Goal: Answer question/provide support: Share knowledge or assist other users

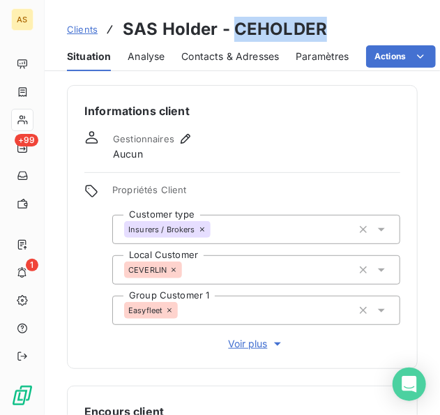
scroll to position [326, 0]
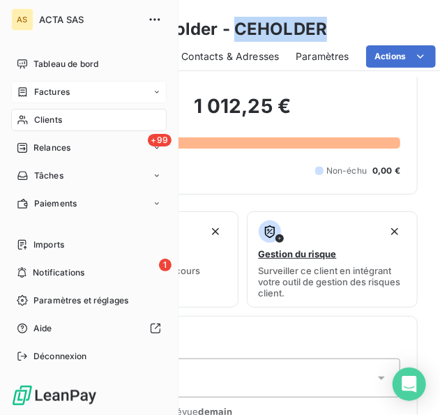
click at [59, 88] on span "Factures" at bounding box center [52, 92] width 36 height 13
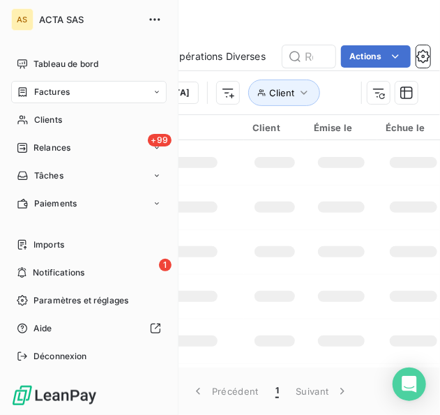
drag, startPoint x: 59, startPoint y: 88, endPoint x: 306, endPoint y: 58, distance: 249.3
click at [306, 58] on input "text" at bounding box center [308, 56] width 53 height 22
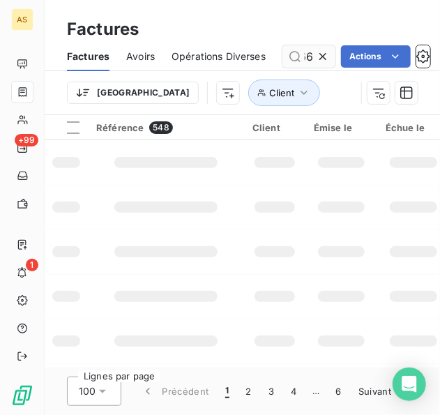
scroll to position [0, 45]
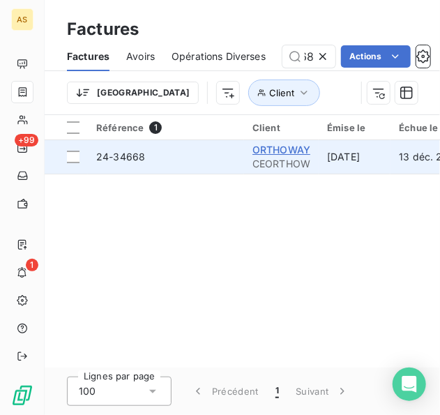
type input "24-34668"
click at [293, 145] on span "ORTHOWAY" at bounding box center [281, 150] width 58 height 12
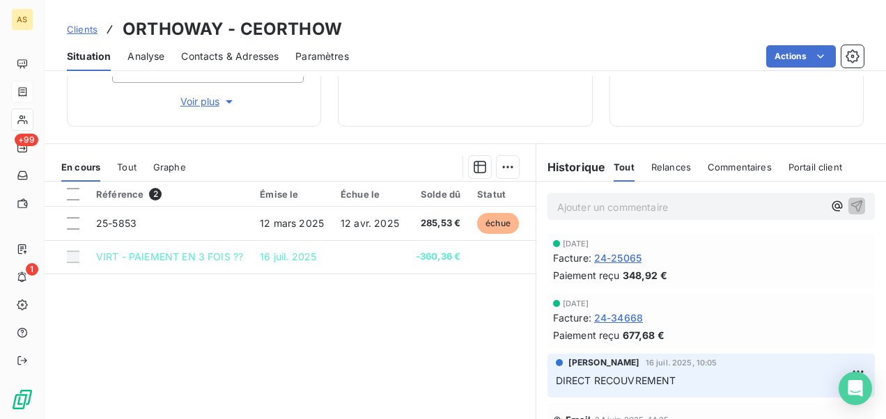
scroll to position [258, 0]
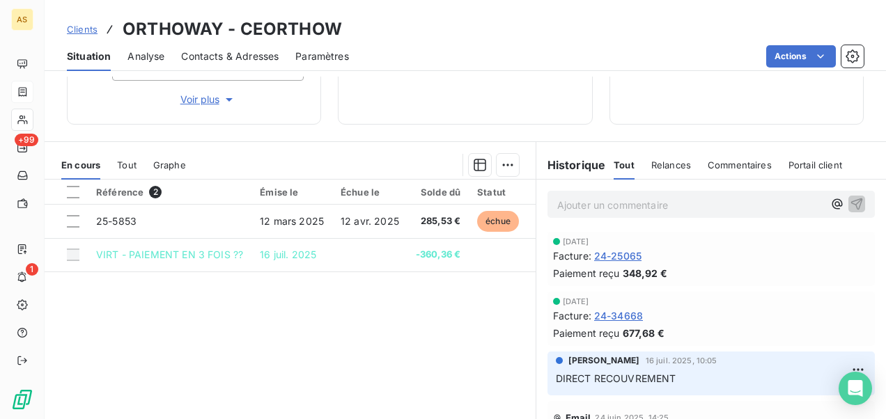
click at [439, 396] on div "Référence 2 Émise le Échue le Solde dû Statut Délai Retard 25-5853 12 mars 2025…" at bounding box center [290, 314] width 491 height 268
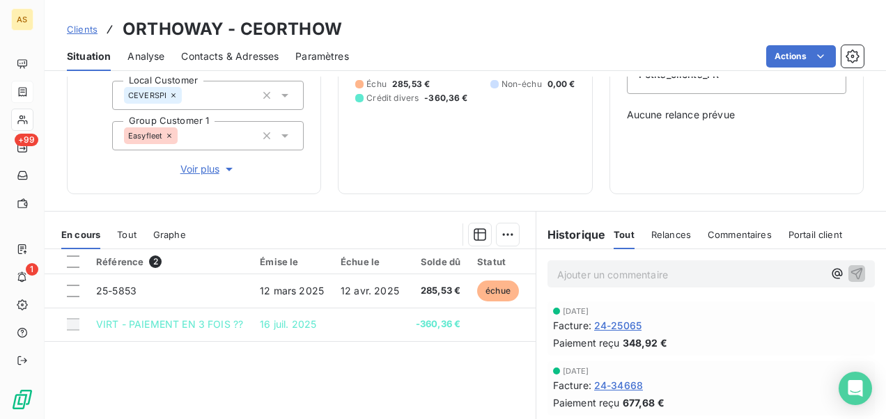
scroll to position [118, 0]
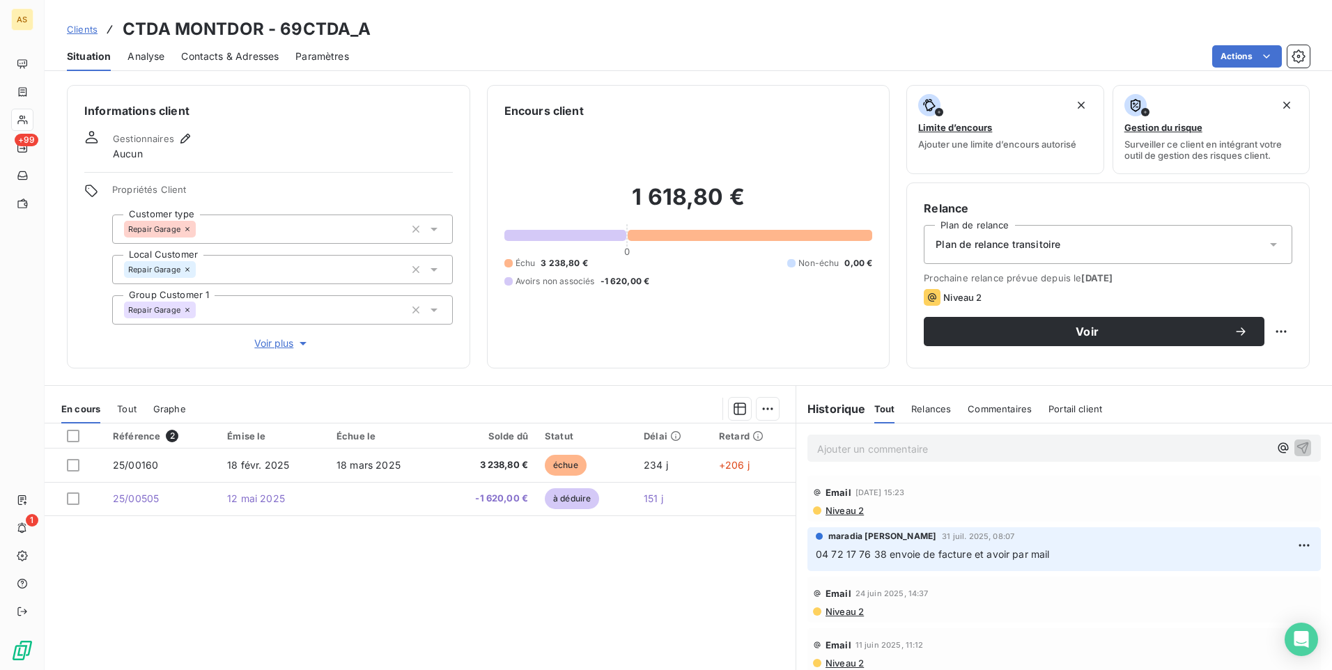
click at [84, 28] on span "Clients" at bounding box center [82, 29] width 31 height 11
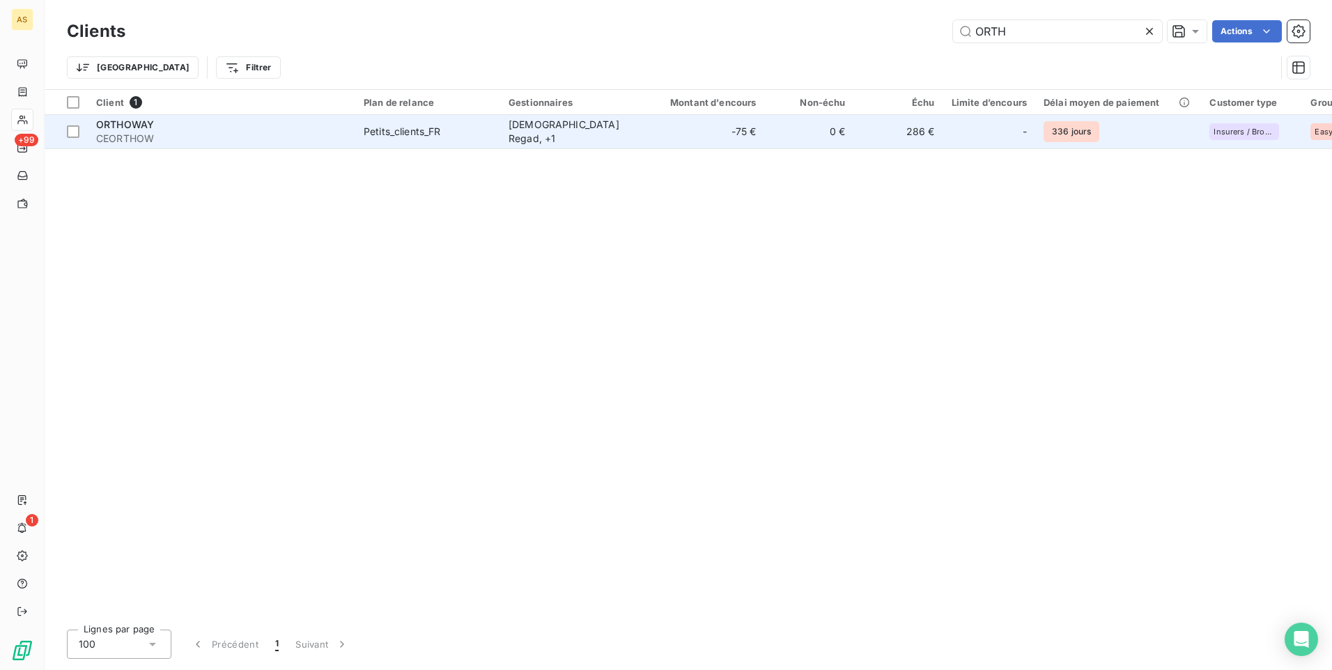
type input "ORTH"
click at [1000, 118] on td "-" at bounding box center [990, 131] width 92 height 33
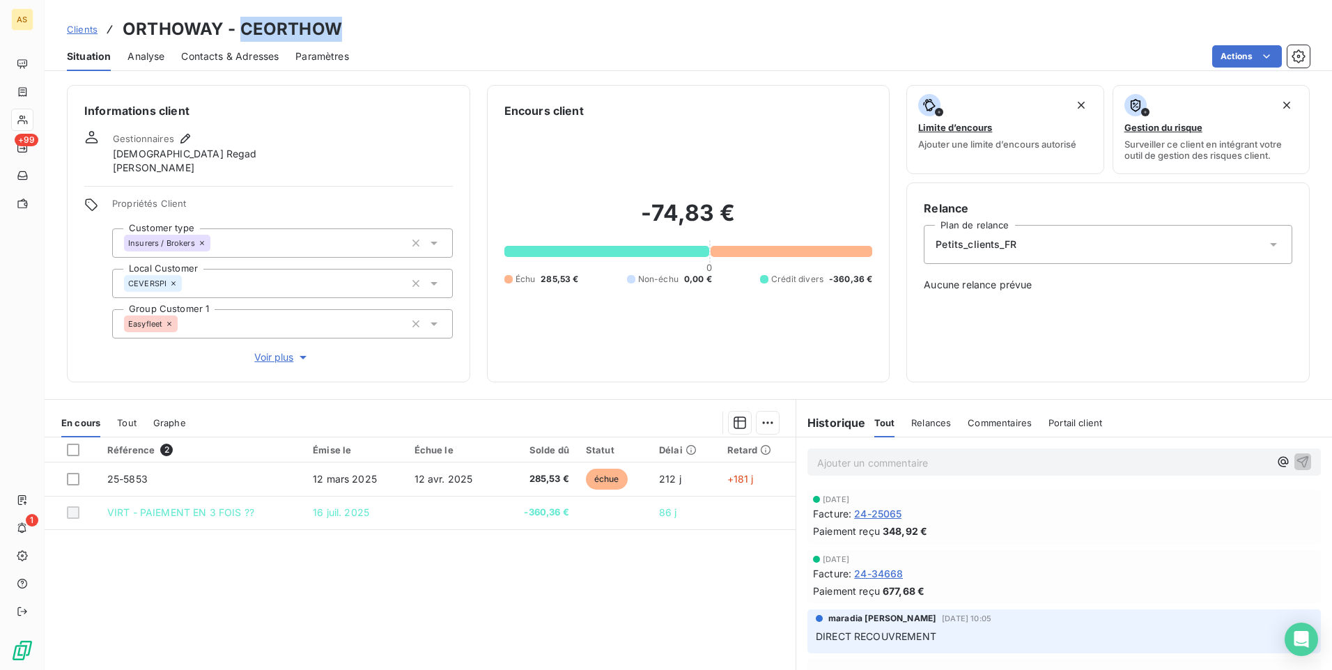
drag, startPoint x: 344, startPoint y: 29, endPoint x: 243, endPoint y: 22, distance: 101.2
click at [243, 22] on div "Clients ORTHOWAY - CEORTHOW" at bounding box center [689, 29] width 1288 height 25
copy h3 "CEORTHOW"
click at [356, 36] on div "Clients ORTHOWAY - CEORTHOW" at bounding box center [689, 29] width 1288 height 25
drag, startPoint x: 353, startPoint y: 24, endPoint x: 245, endPoint y: 9, distance: 109.0
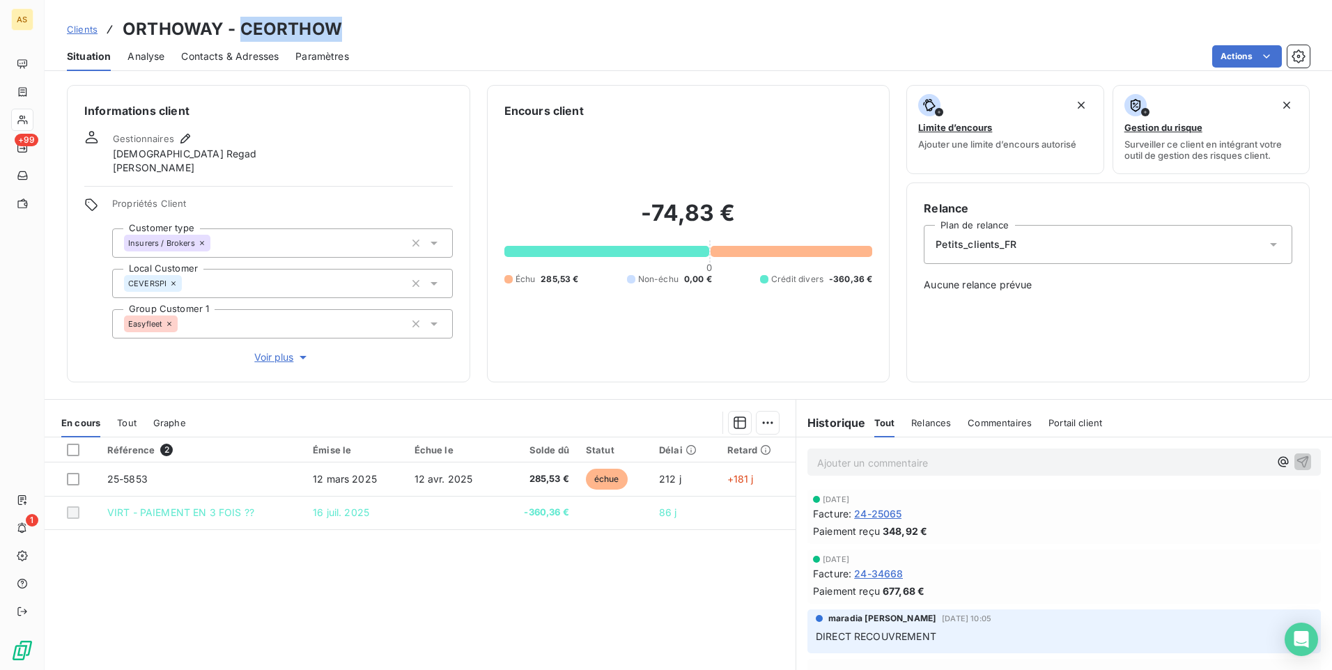
click at [245, 9] on div "Clients ORTHOWAY - CEORTHOW Situation Analyse Contacts & Adresses Paramètres Ac…" at bounding box center [689, 35] width 1288 height 71
copy h3 "CEORTHOW"
drag, startPoint x: 500, startPoint y: 189, endPoint x: 527, endPoint y: 237, distance: 55.2
drag, startPoint x: 527, startPoint y: 237, endPoint x: 194, endPoint y: 608, distance: 497.9
click at [194, 608] on div "Référence 2 Émise le Échue le Solde dû Statut Délai Retard 25-5853 12 mars 2025…" at bounding box center [420, 572] width 751 height 268
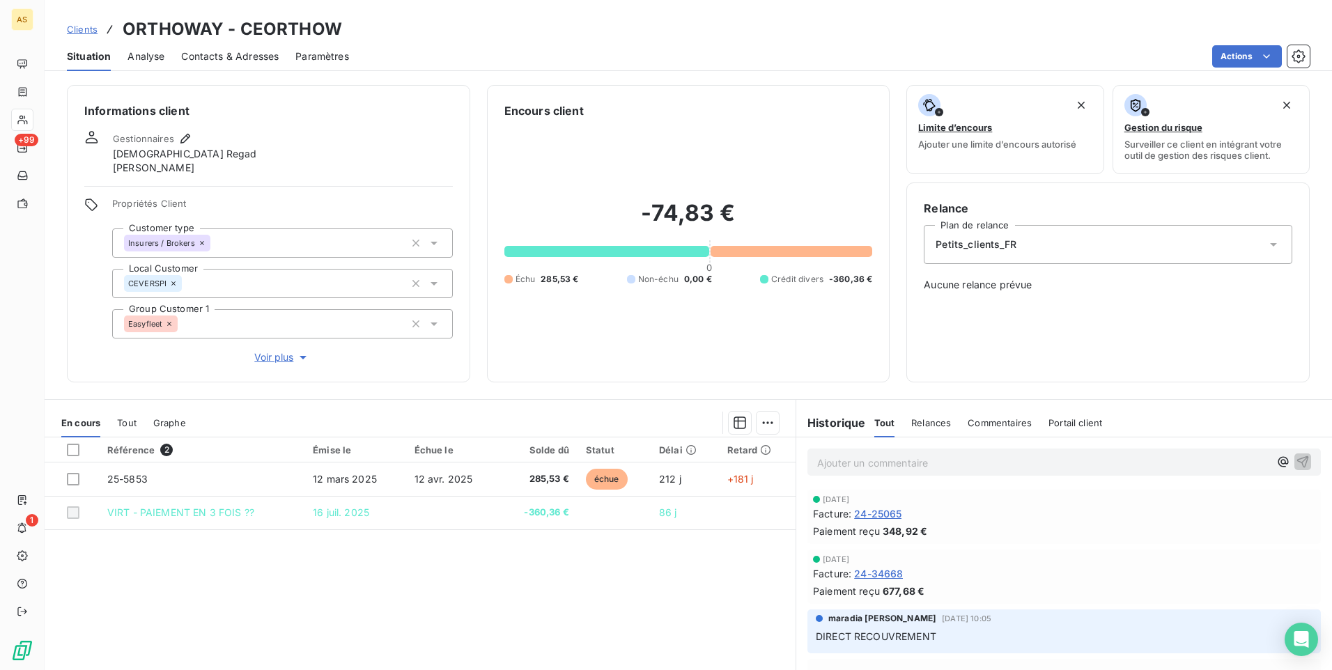
click at [84, 35] on link "Clients" at bounding box center [82, 29] width 31 height 14
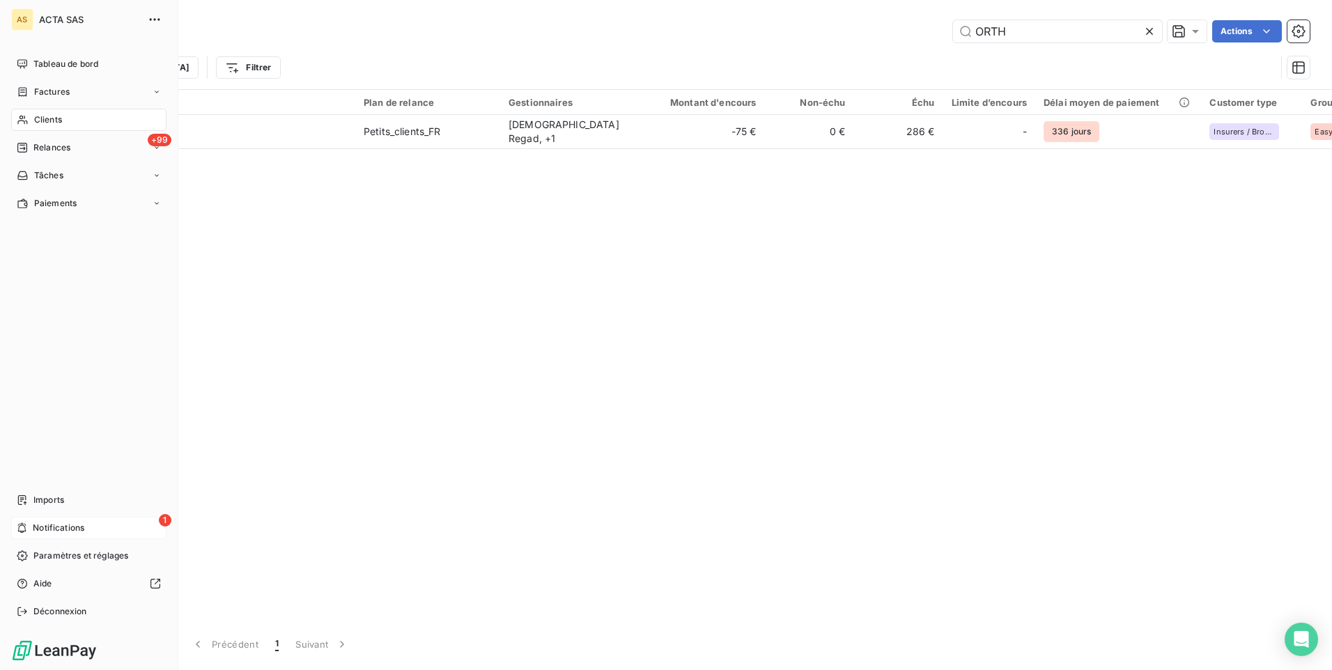
click at [74, 528] on span "Notifications" at bounding box center [59, 528] width 52 height 13
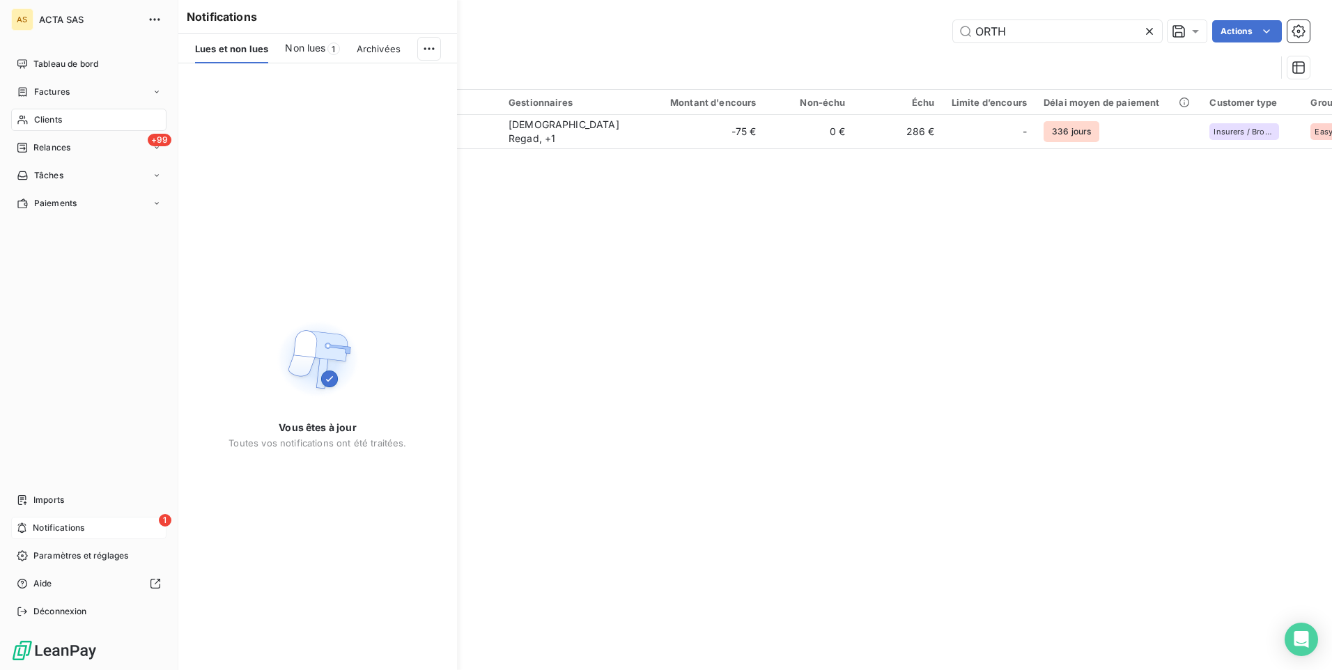
click at [75, 528] on span "Notifications" at bounding box center [59, 528] width 52 height 13
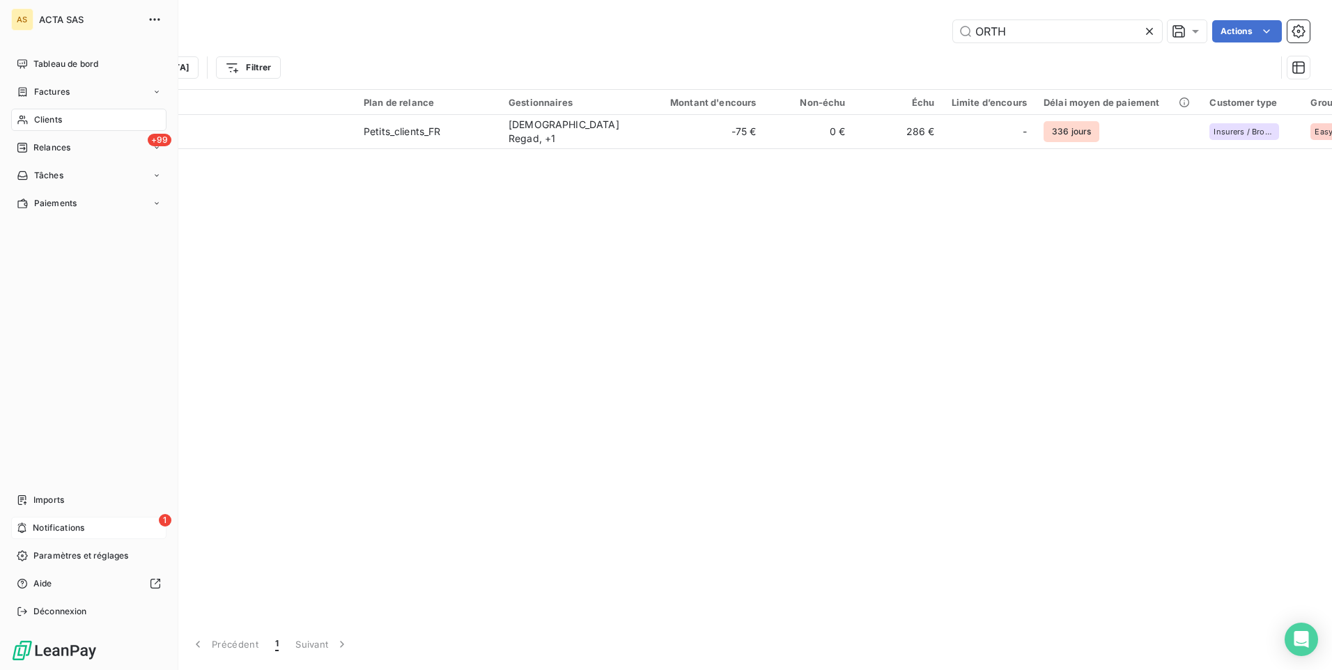
click at [115, 518] on div "1 Notifications" at bounding box center [88, 528] width 155 height 22
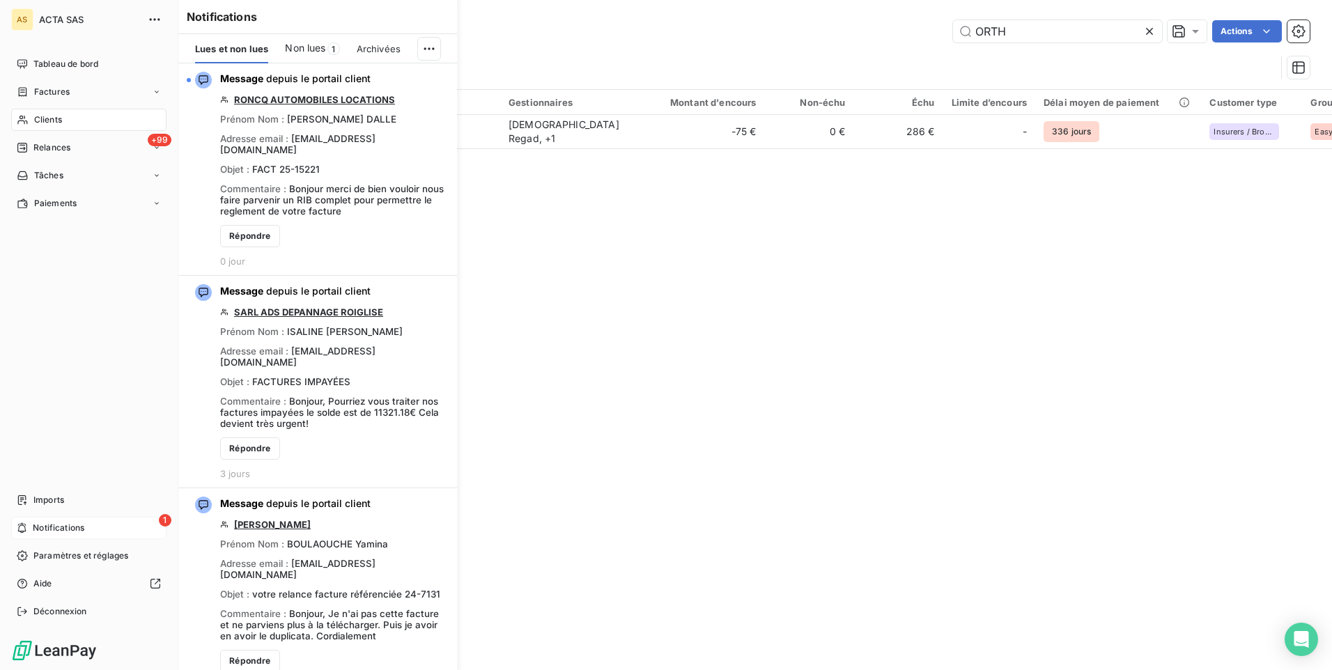
click at [115, 518] on div "1 Notifications" at bounding box center [88, 528] width 155 height 22
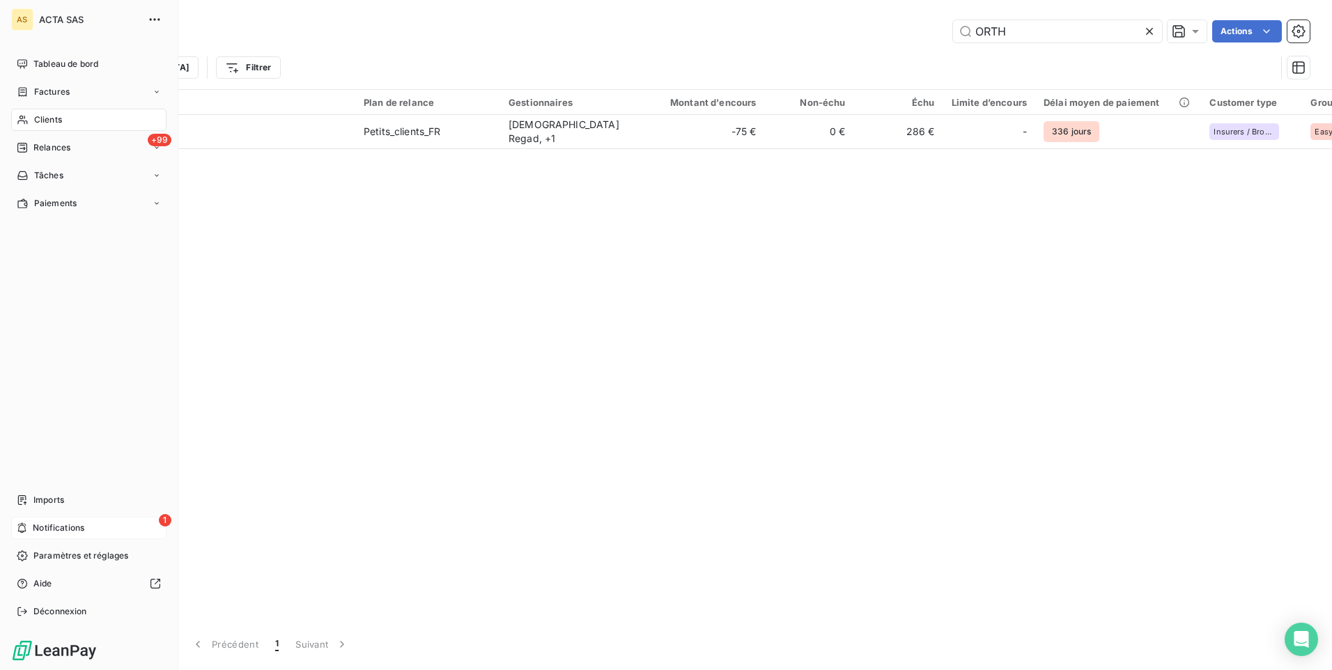
click at [115, 519] on div "1 Notifications" at bounding box center [88, 528] width 155 height 22
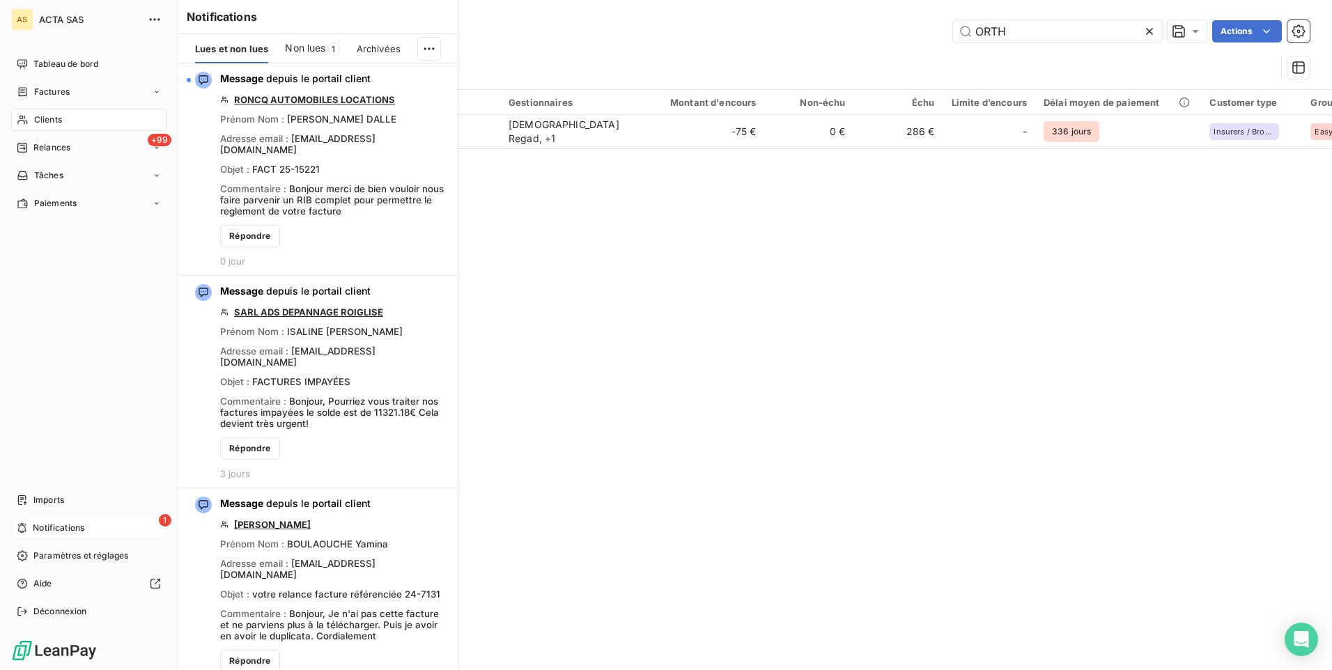
click at [115, 519] on div "1 Notifications" at bounding box center [88, 528] width 155 height 22
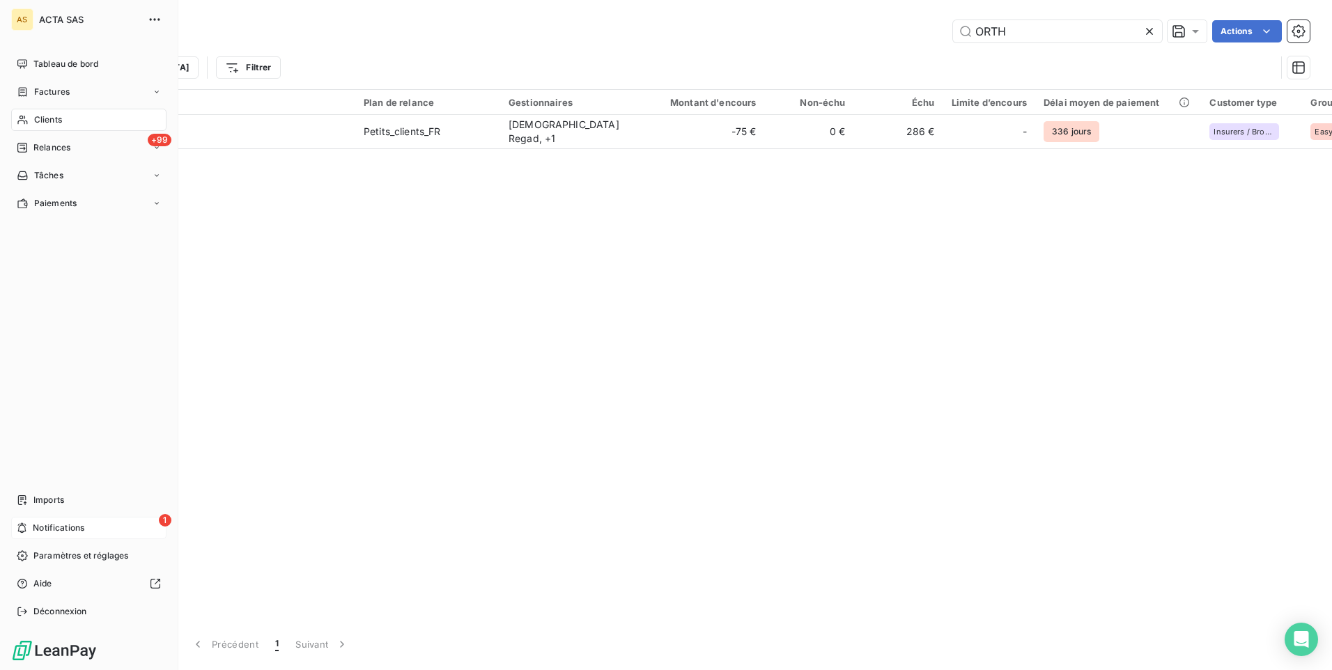
click at [114, 519] on div "1 Notifications" at bounding box center [88, 528] width 155 height 22
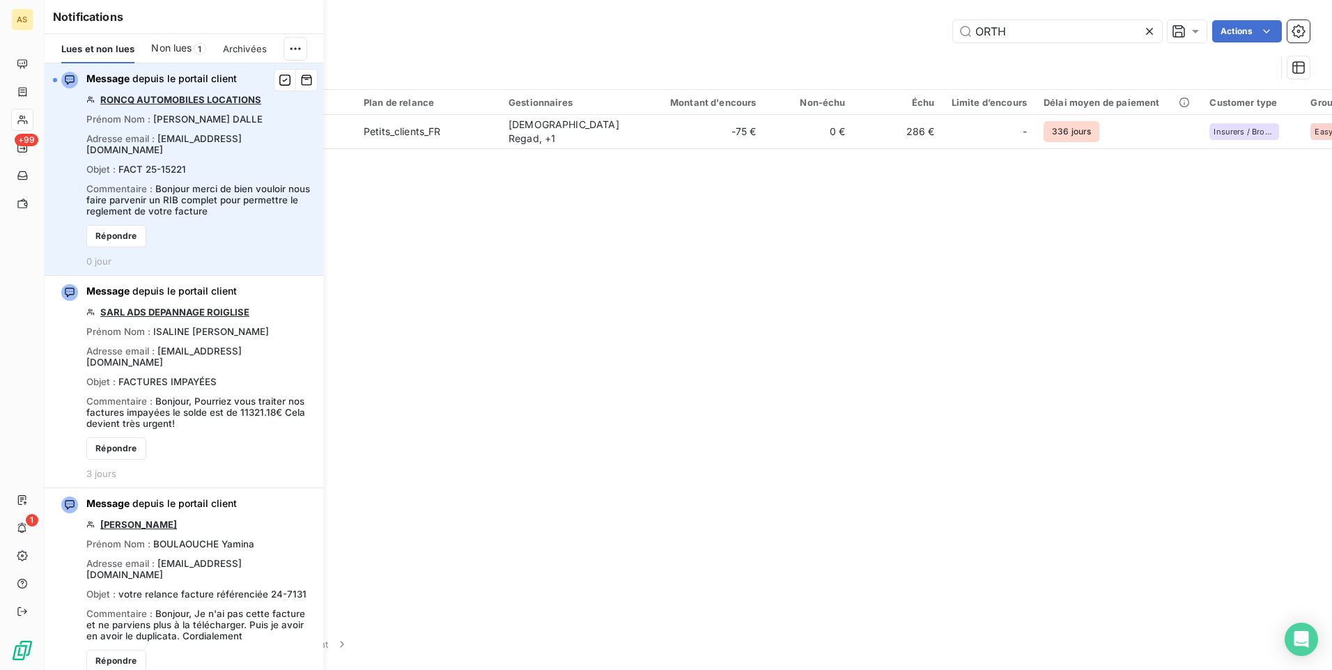
click at [160, 99] on link "RONCQ AUTOMOBILES LOCATIONS" at bounding box center [180, 99] width 161 height 11
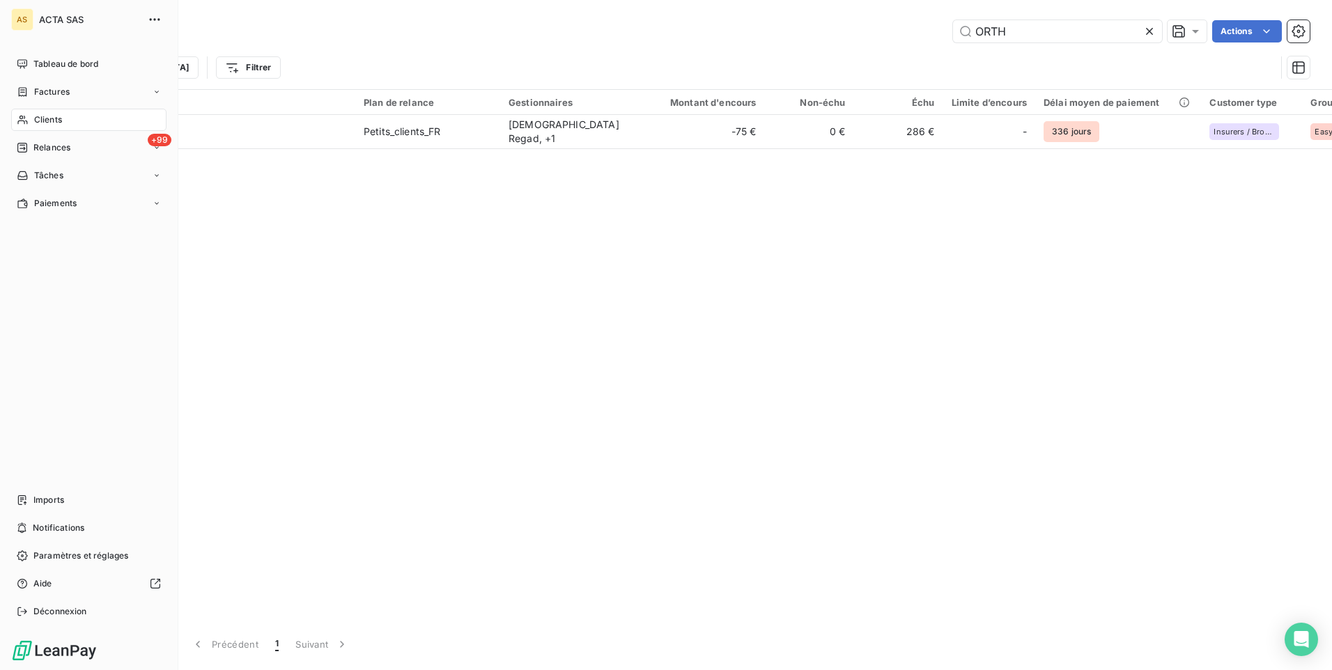
click at [68, 121] on div "Clients" at bounding box center [88, 120] width 155 height 22
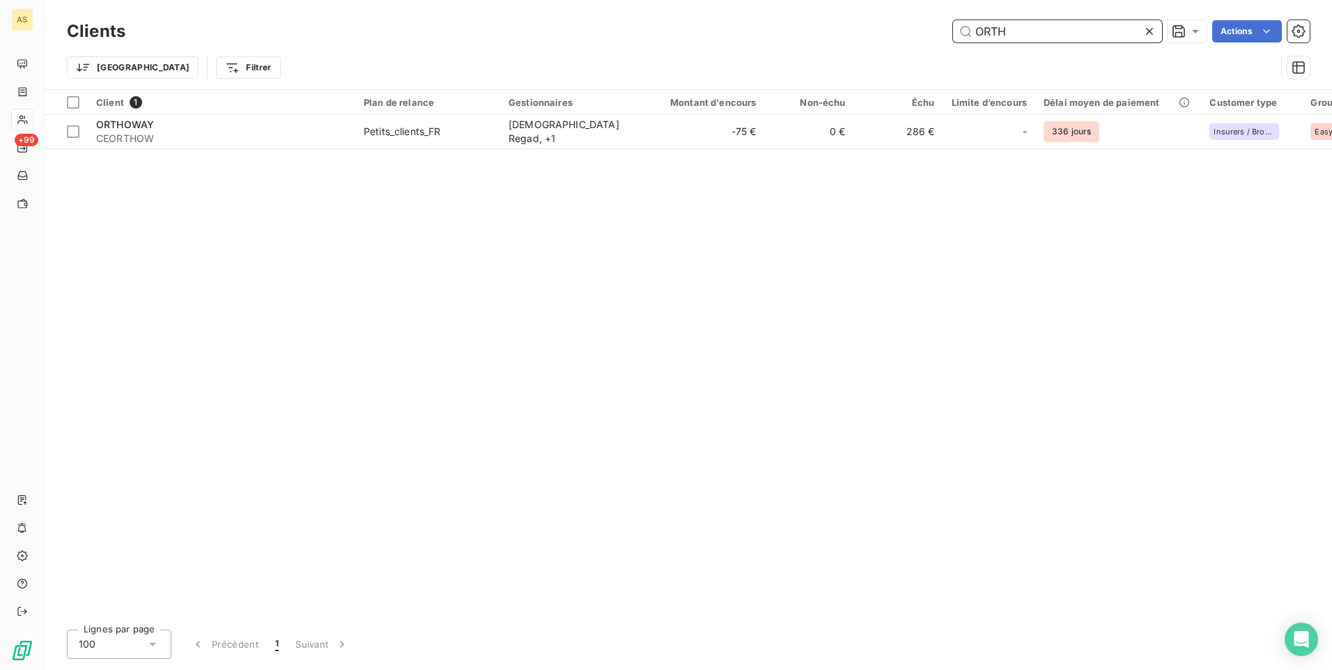
click at [1015, 37] on input "ORTH" at bounding box center [1057, 31] width 209 height 22
drag, startPoint x: 1332, startPoint y: 197, endPoint x: 1331, endPoint y: 226, distance: 29.3
drag, startPoint x: 1331, startPoint y: 226, endPoint x: 454, endPoint y: 498, distance: 918.5
click at [454, 498] on div "Client 1 Plan de relance Gestionnaires Montant d'encours Non-échu Échu Limite d…" at bounding box center [689, 354] width 1288 height 529
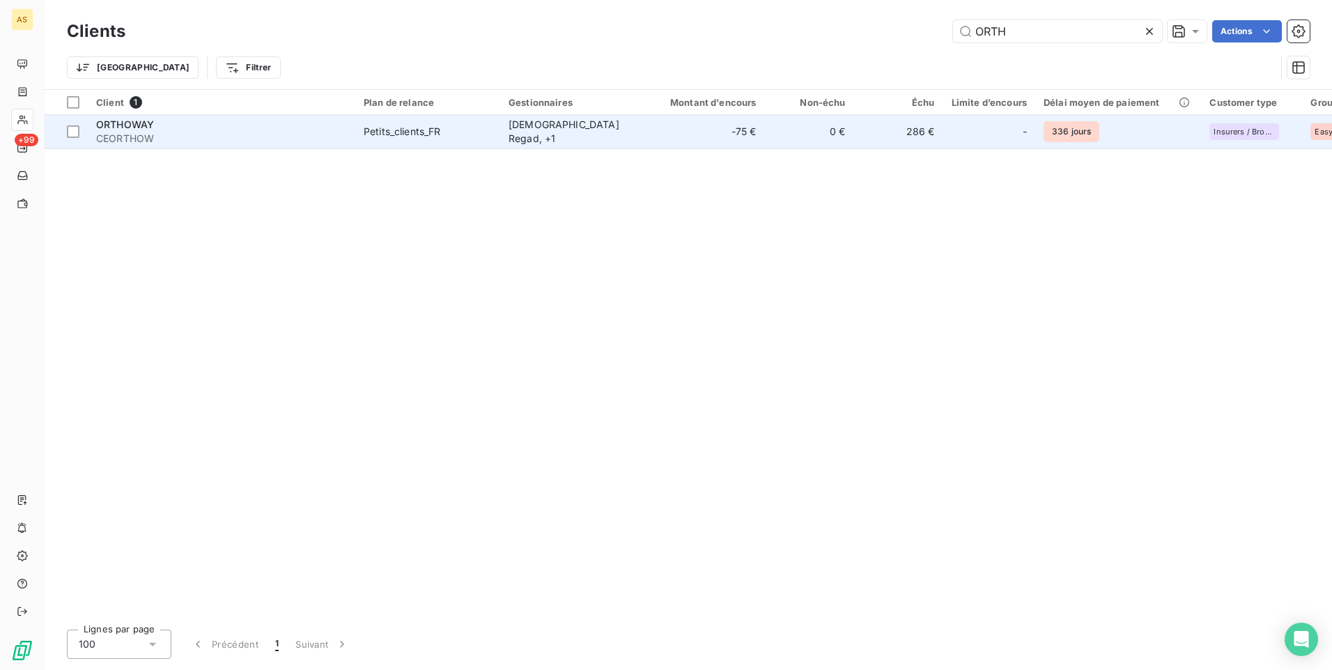
click at [148, 128] on span "ORTHOWAY" at bounding box center [125, 124] width 58 height 12
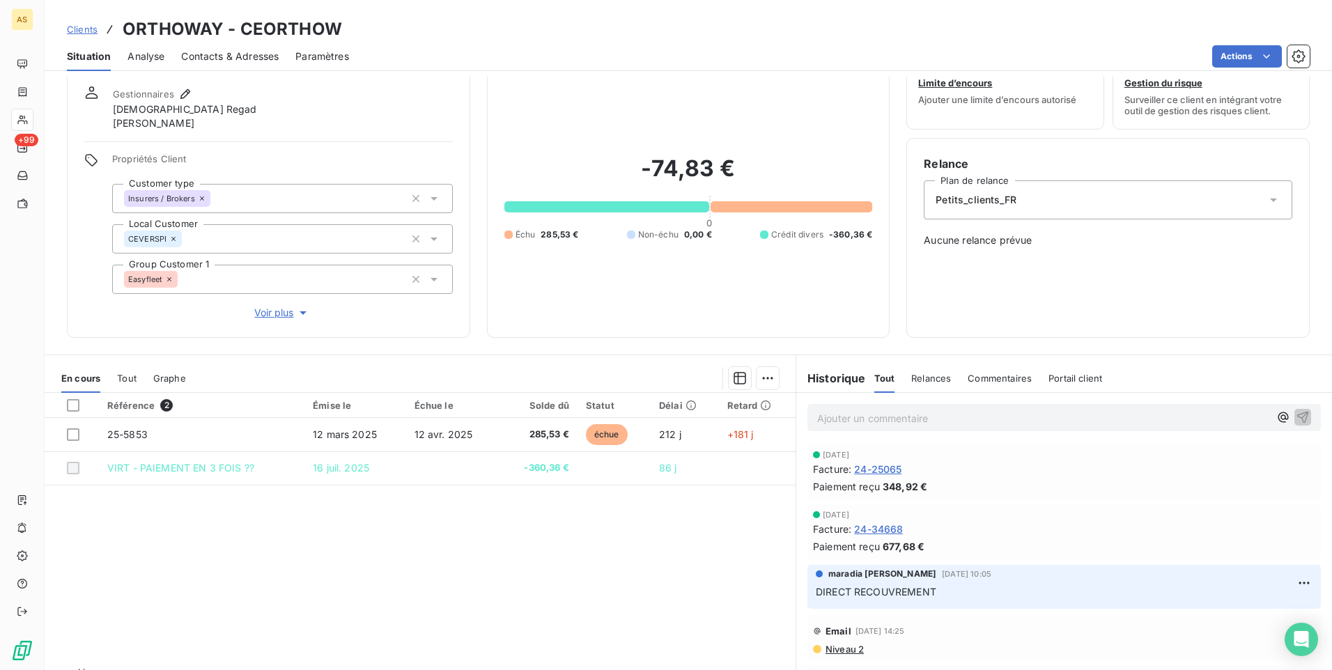
scroll to position [70, 0]
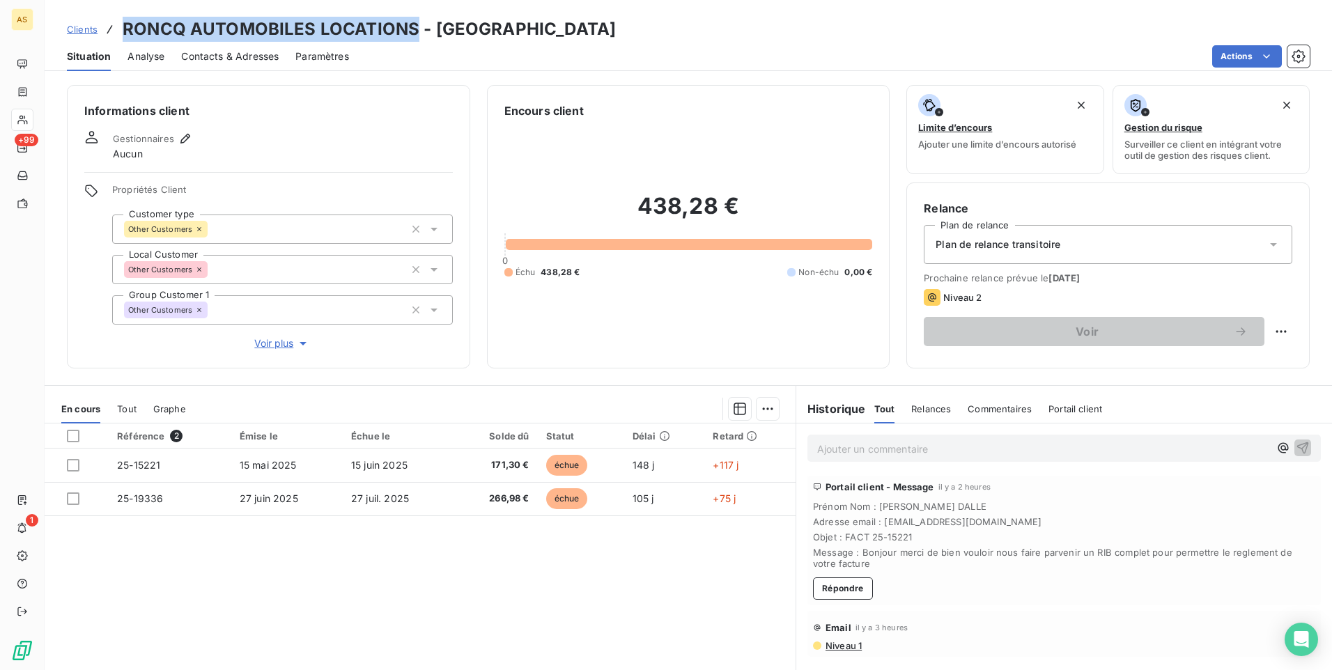
drag, startPoint x: 414, startPoint y: 31, endPoint x: 121, endPoint y: 6, distance: 293.8
click at [121, 6] on div "Clients RONCQ AUTOMOBILES LOCATIONS - CRONCQAU Situation Analyse Contacts & Adr…" at bounding box center [689, 35] width 1288 height 71
copy h3 "RONCQ AUTOMOBILES LOCATIONS"
drag, startPoint x: 996, startPoint y: 547, endPoint x: 990, endPoint y: 552, distance: 7.9
drag, startPoint x: 990, startPoint y: 552, endPoint x: 937, endPoint y: 591, distance: 65.8
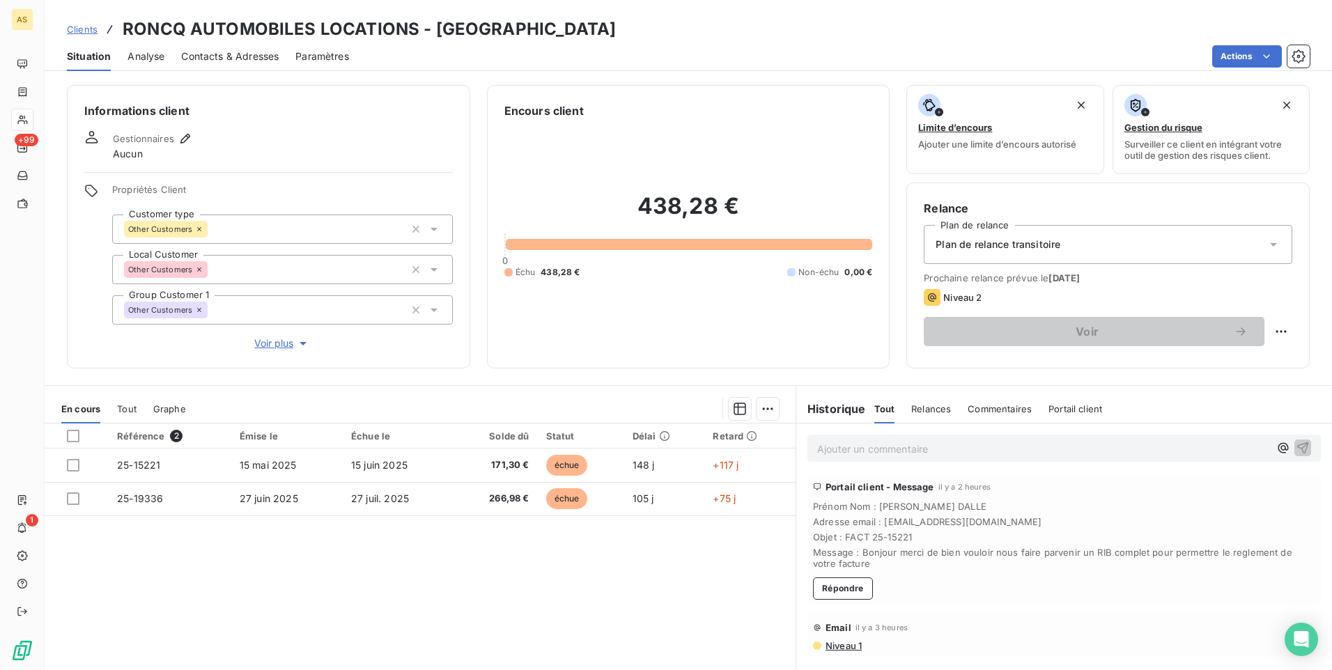
click at [937, 591] on div "Portail client - Message il y a 2 heures Prénom Nom : BRIGITTE DALLE Adresse em…" at bounding box center [1065, 541] width 514 height 130
drag, startPoint x: 1042, startPoint y: 516, endPoint x: 877, endPoint y: 522, distance: 164.6
click at [877, 522] on span "Adresse email : [EMAIL_ADDRESS][DOMAIN_NAME]" at bounding box center [1064, 521] width 502 height 11
copy span "[EMAIL_ADDRESS][DOMAIN_NAME]"
click at [923, 621] on div "Email il y a 3 heures" at bounding box center [1064, 628] width 502 height 22
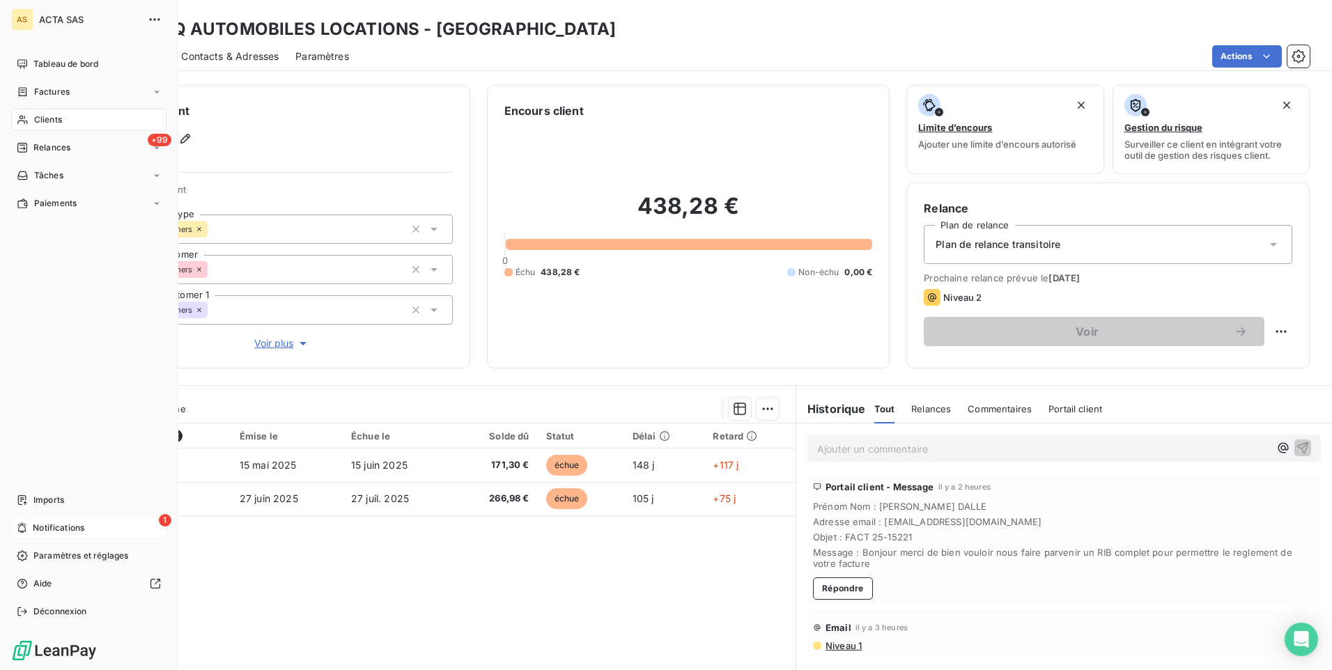
click at [47, 538] on div "1 Notifications" at bounding box center [88, 528] width 155 height 22
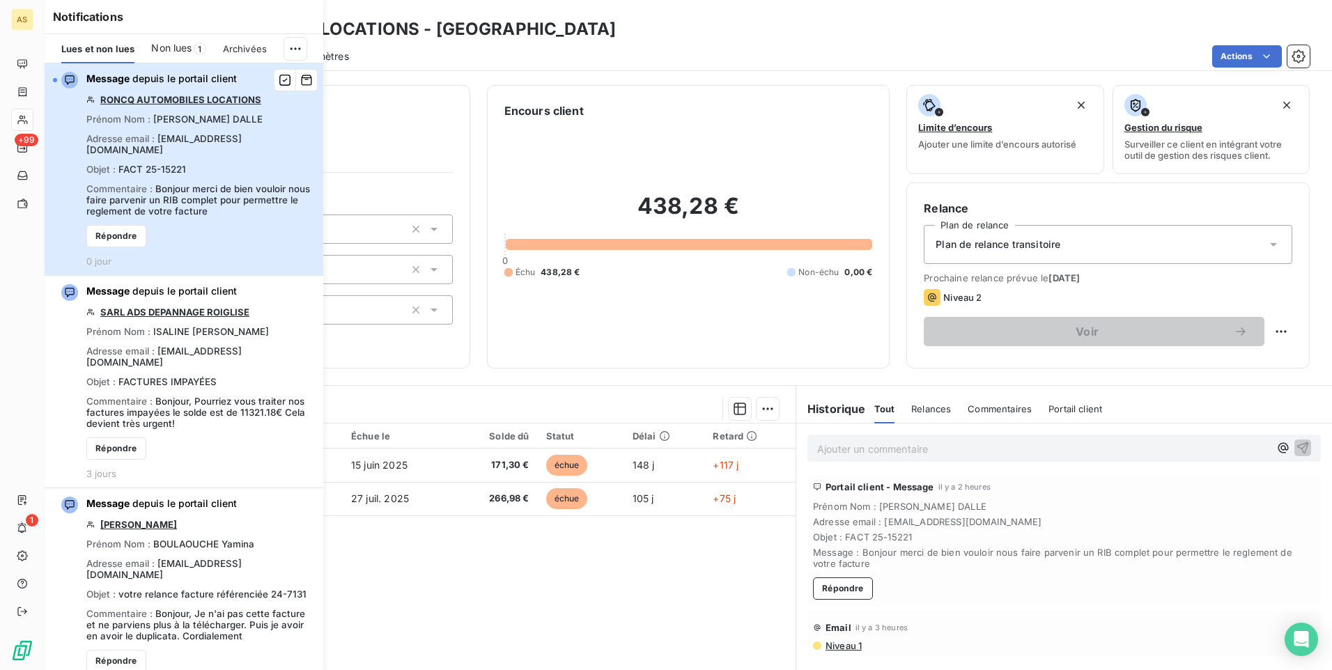
click at [68, 77] on icon "button" at bounding box center [69, 80] width 11 height 11
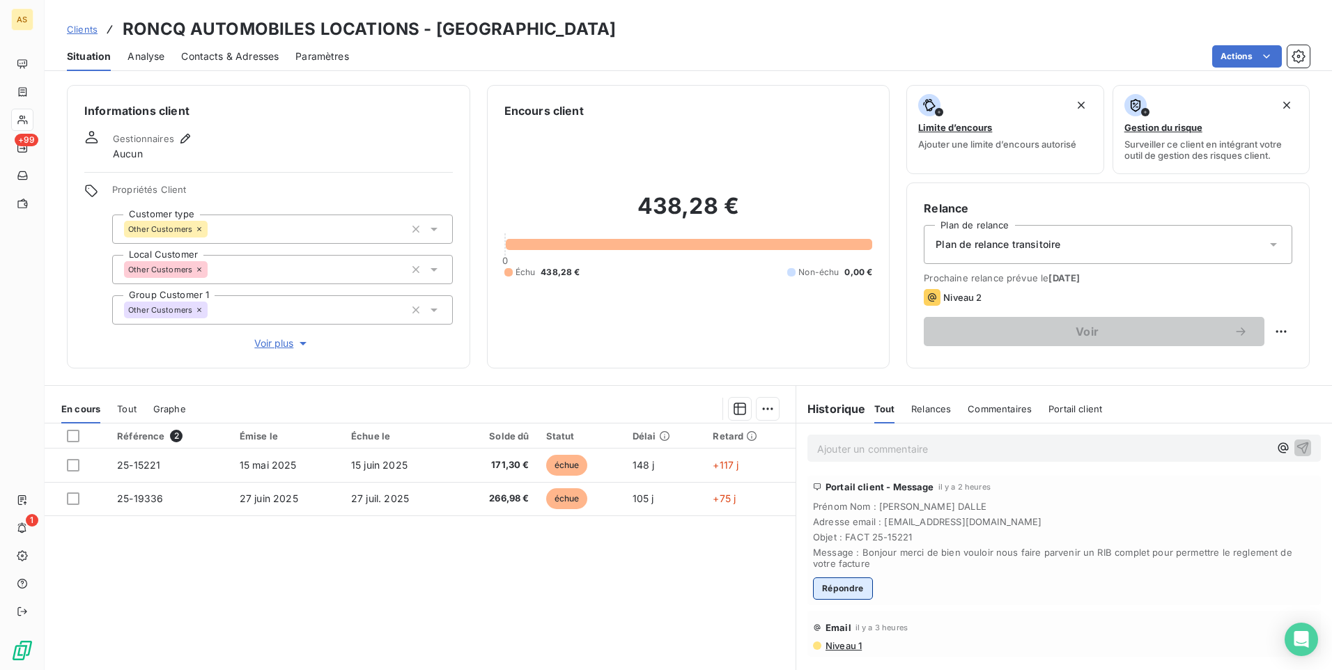
click at [827, 591] on button "Répondre" at bounding box center [843, 589] width 60 height 22
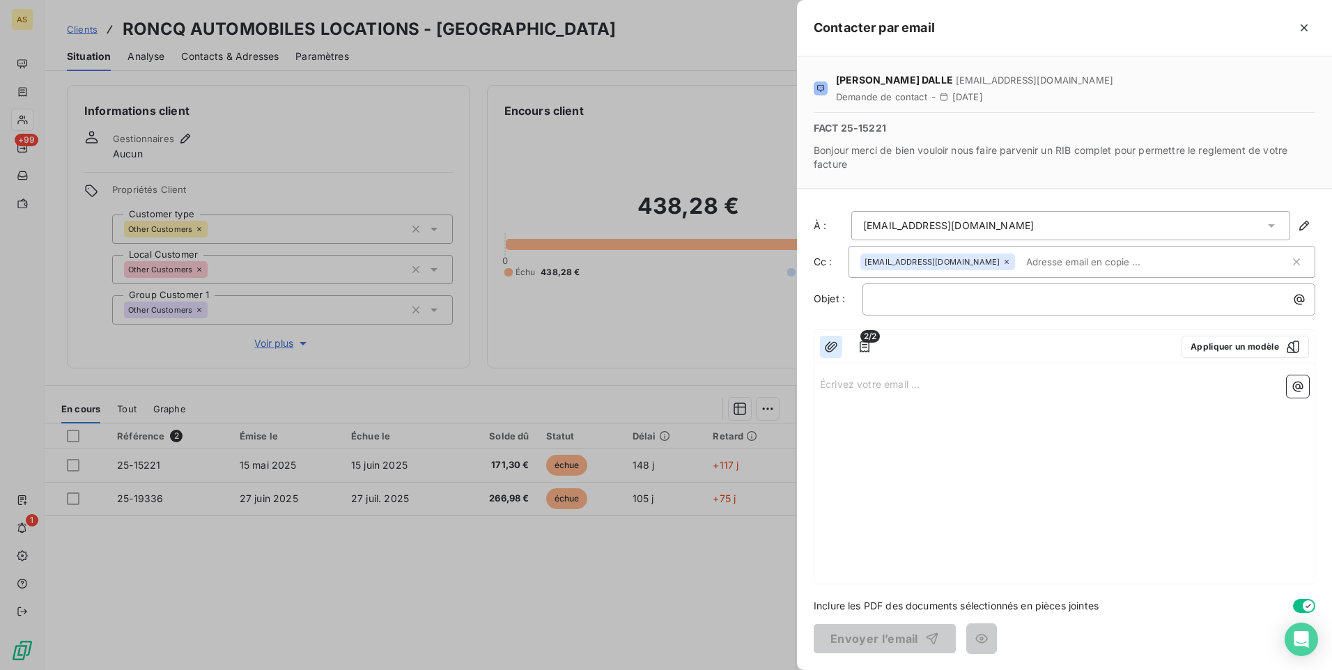
click at [827, 351] on icon "button" at bounding box center [831, 346] width 13 height 10
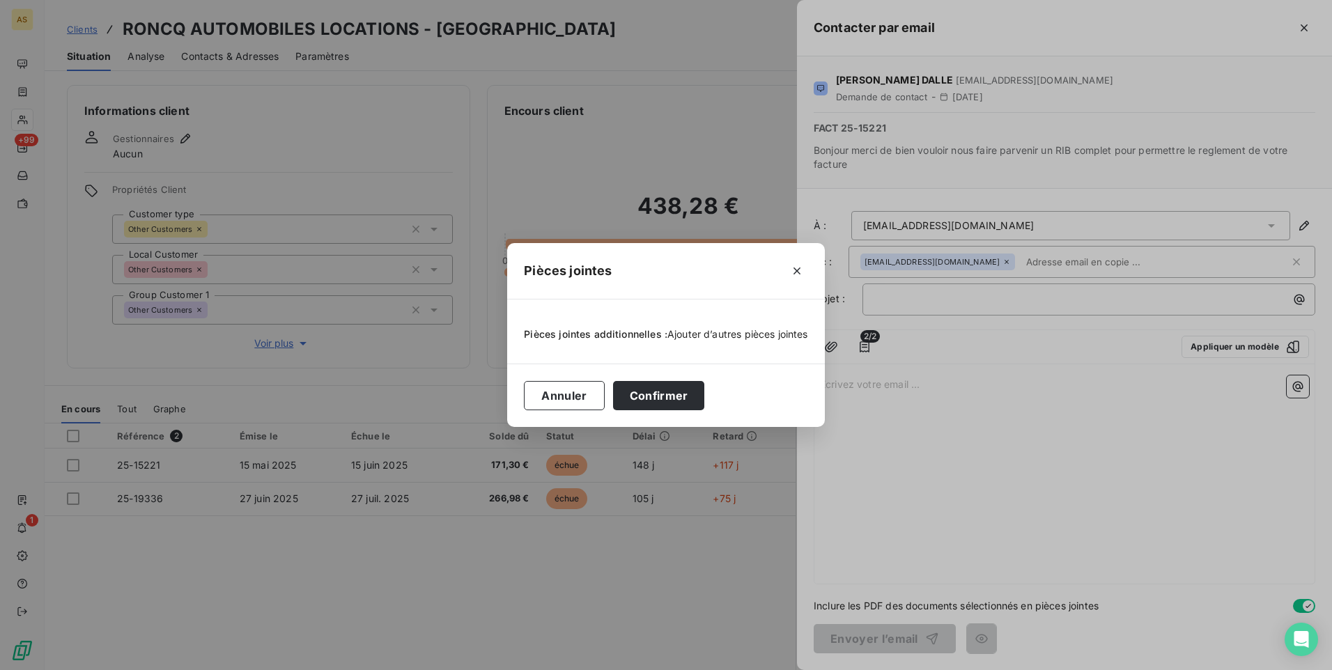
click at [714, 332] on span "Ajouter d’autres pièces jointes" at bounding box center [738, 334] width 141 height 12
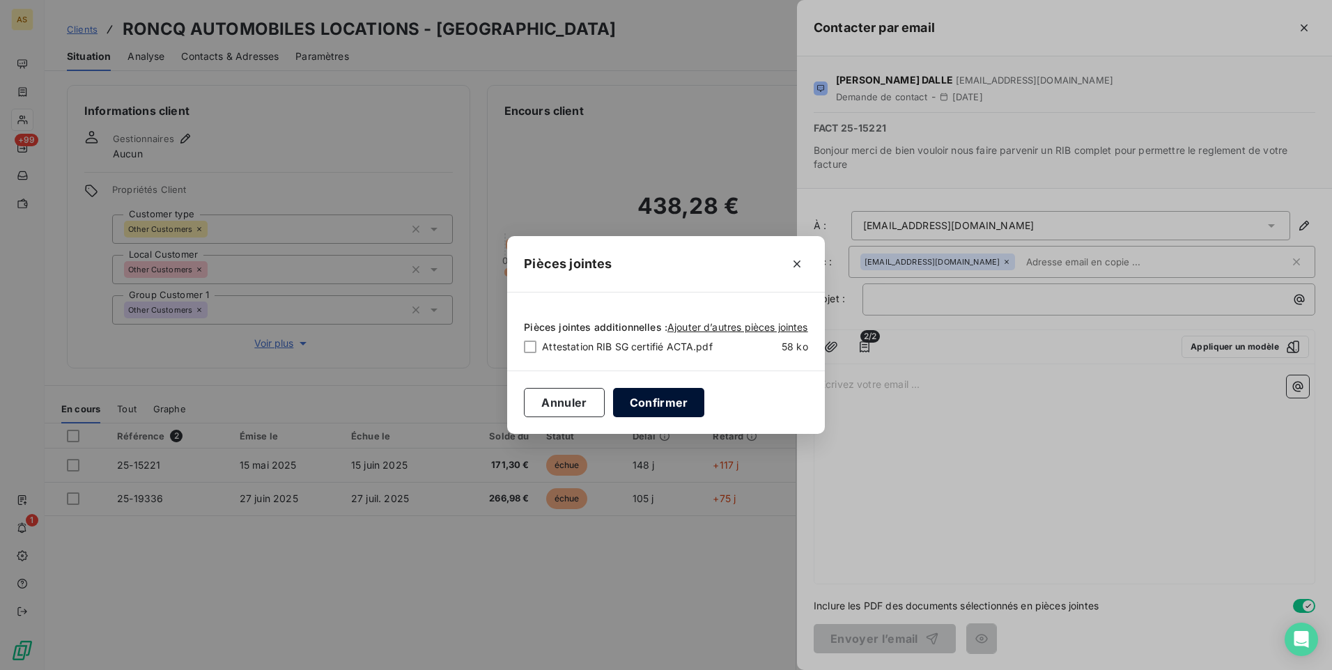
click at [671, 408] on button "Confirmer" at bounding box center [659, 402] width 92 height 29
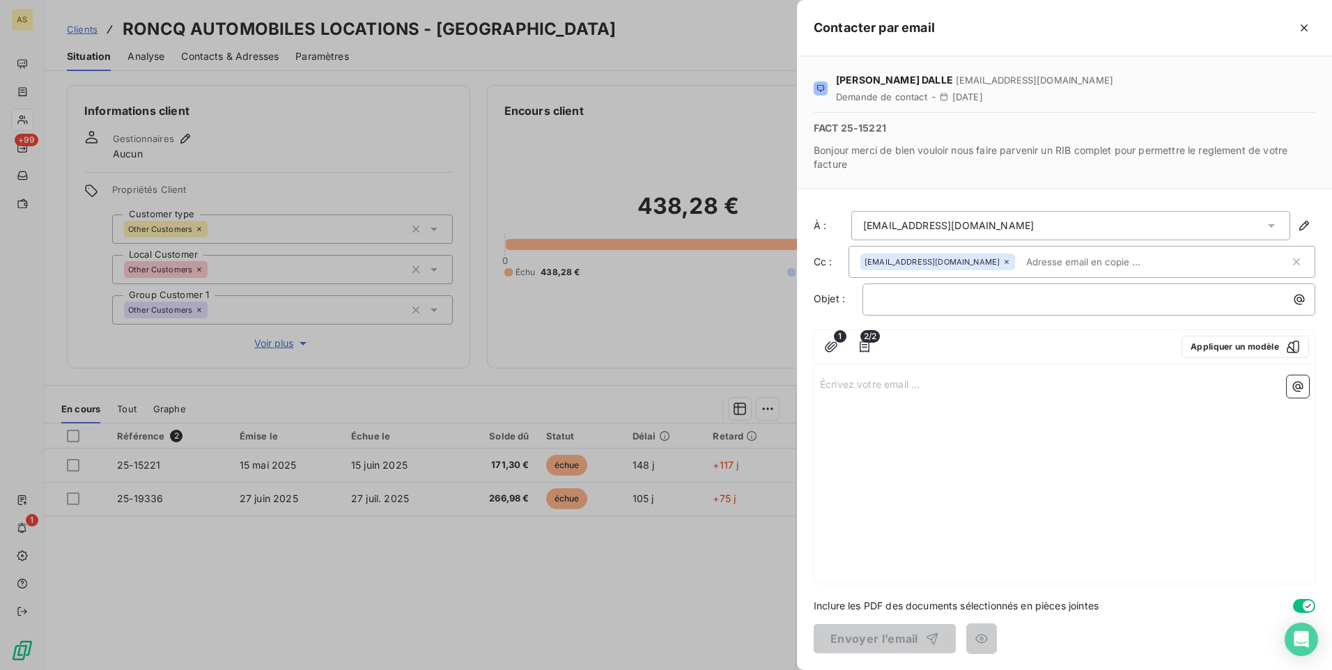
click at [859, 404] on div "Écrivez votre email ... ﻿" at bounding box center [1065, 477] width 500 height 214
click at [843, 382] on p "Écrivez votre email ... ﻿" at bounding box center [1064, 384] width 489 height 16
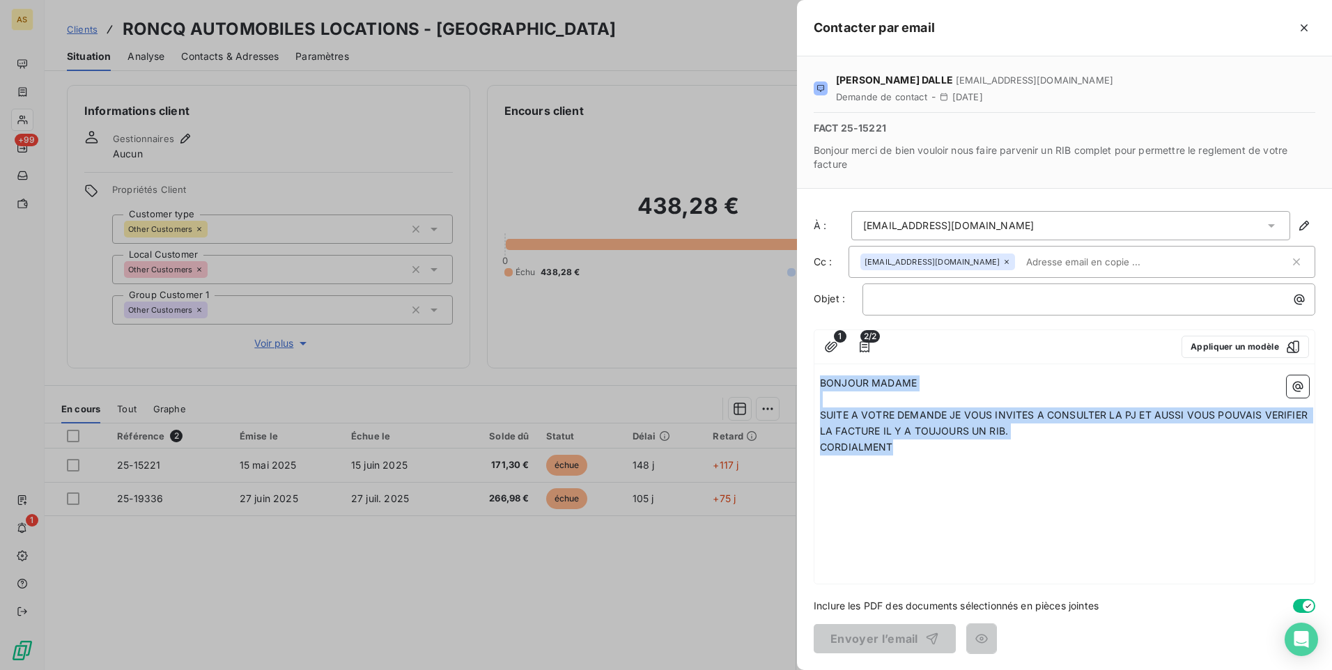
drag, startPoint x: 821, startPoint y: 378, endPoint x: 898, endPoint y: 452, distance: 106.5
click at [898, 452] on div "BONJOUR MADAME ﻿ SUITE A VOTRE DEMANDE JE VOUS INVITES A CONSULTER LA PJ ET AUS…" at bounding box center [1064, 415] width 489 height 79
copy div "BONJOUR MADAME ﻿ SUITE A VOTRE DEMANDE JE VOUS INVITES A CONSULTER LA PJ ET AUS…"
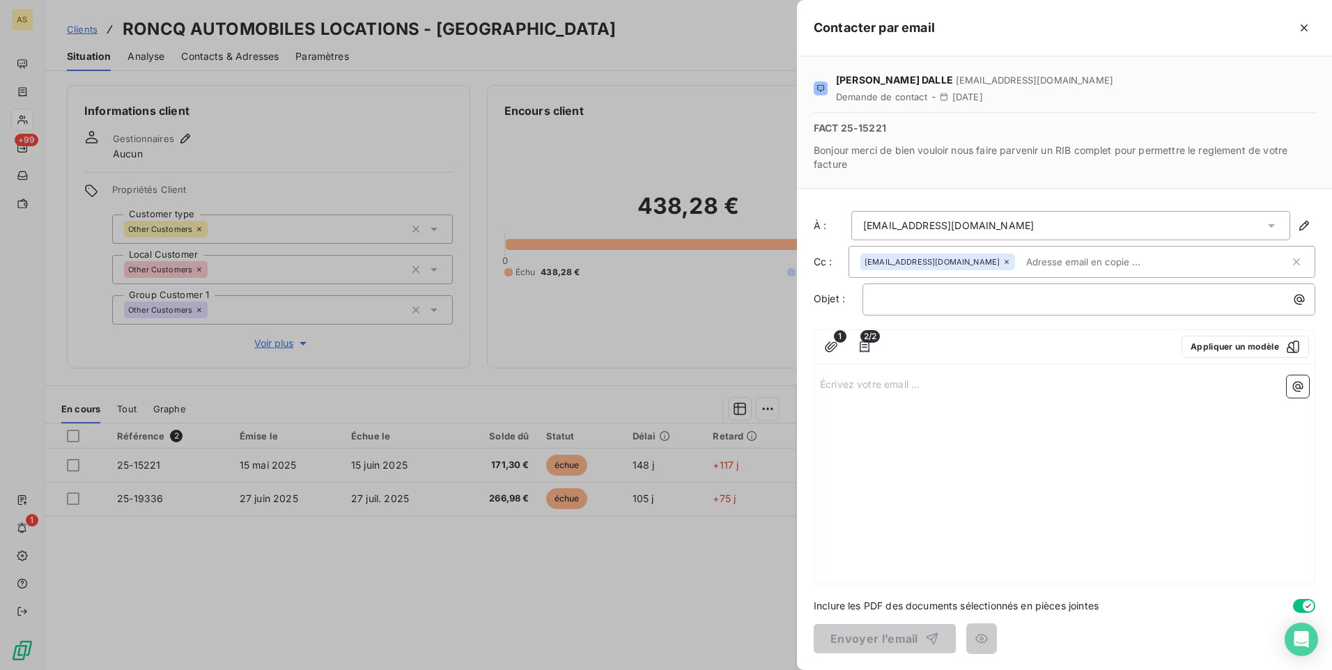
click at [826, 380] on p "Écrivez votre email ... ﻿" at bounding box center [1064, 384] width 489 height 16
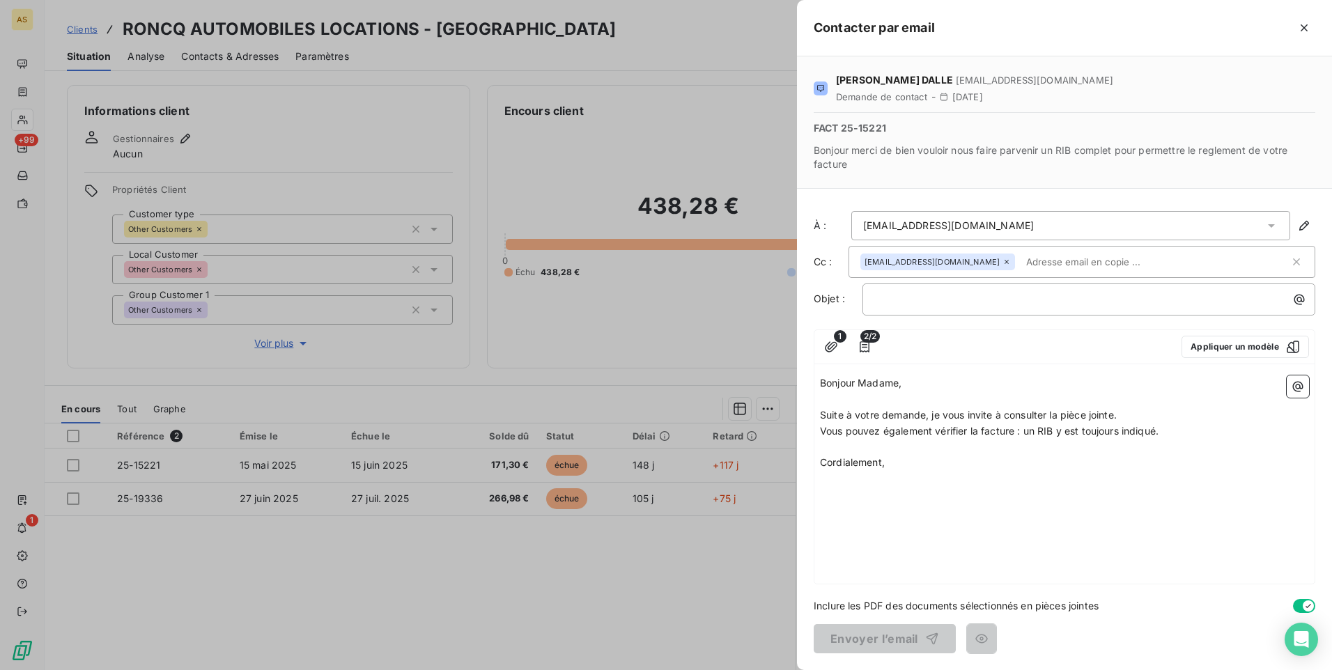
click at [870, 538] on div "Bonjour Madame, ﻿ Suite à votre demande, je vous invite à consulter la pièce jo…" at bounding box center [1065, 477] width 500 height 214
click at [867, 555] on div "Bonjour Madame, ﻿ Suite à votre demande, je vous invite à consulter la pièce jo…" at bounding box center [1065, 477] width 500 height 214
click at [898, 452] on p "﻿" at bounding box center [1064, 448] width 489 height 16
click at [898, 459] on p "Cordialement," at bounding box center [1064, 463] width 489 height 16
click at [833, 341] on icon "button" at bounding box center [831, 347] width 14 height 14
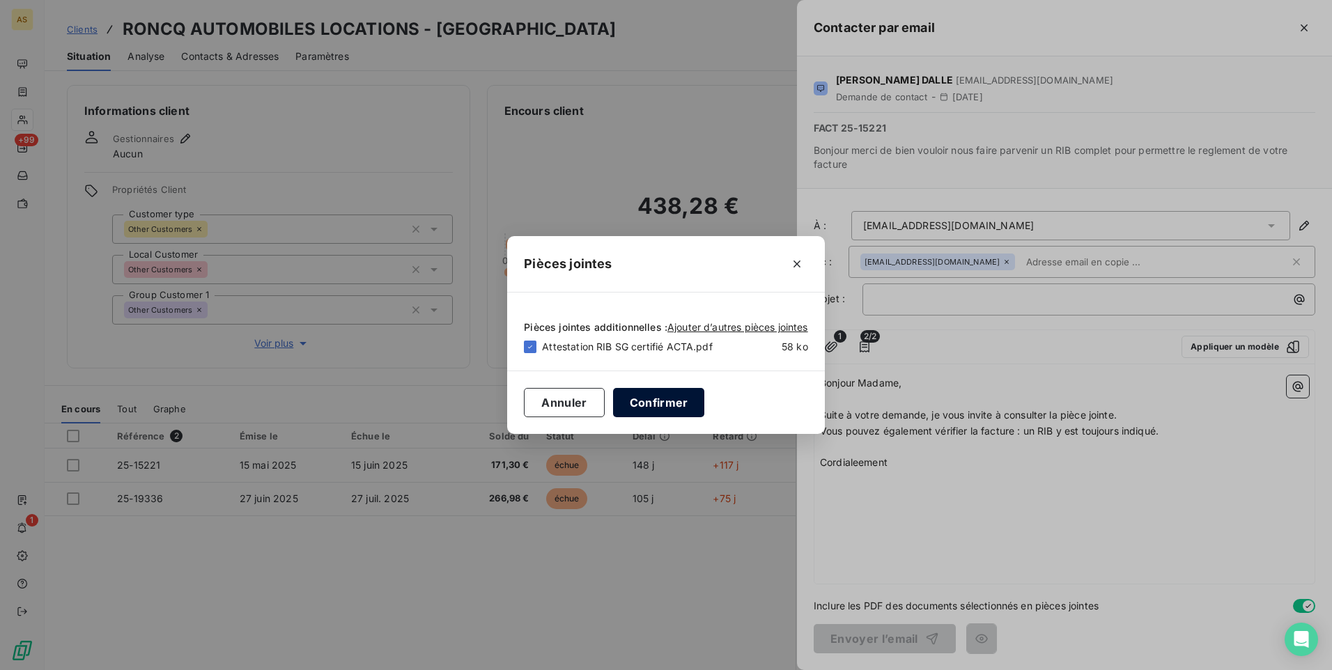
click at [640, 403] on button "Confirmer" at bounding box center [659, 402] width 92 height 29
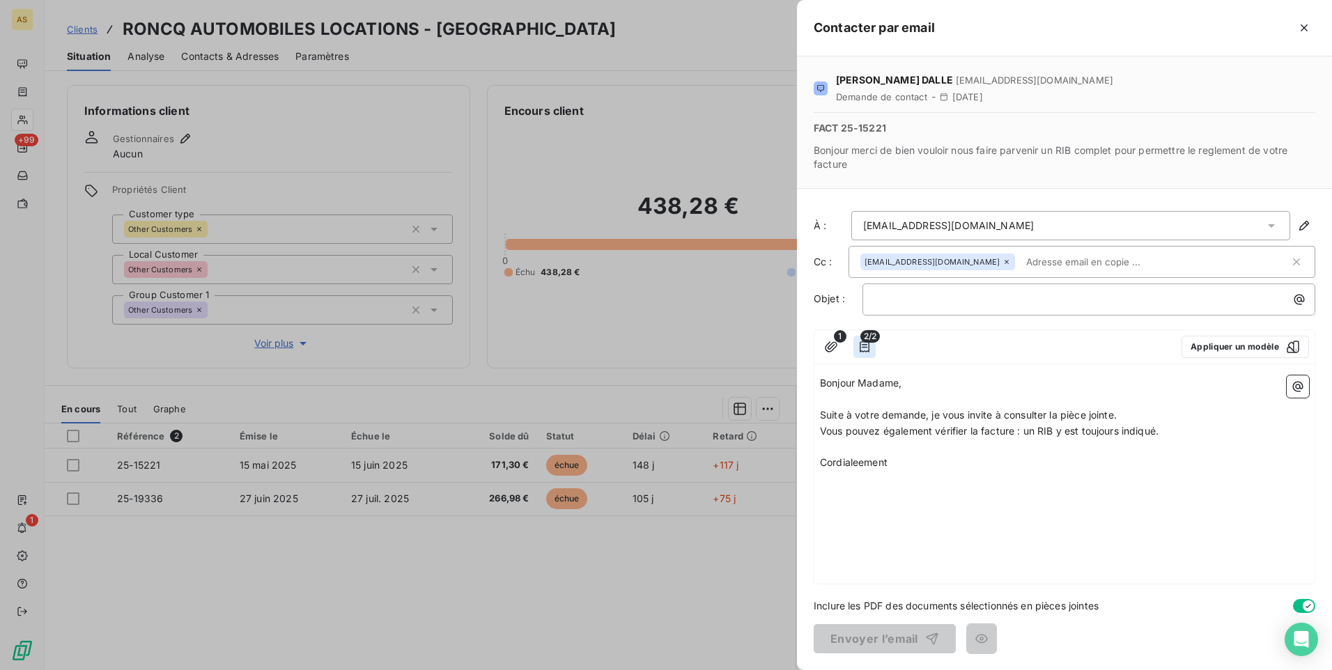
click at [865, 350] on icon "button" at bounding box center [865, 347] width 14 height 14
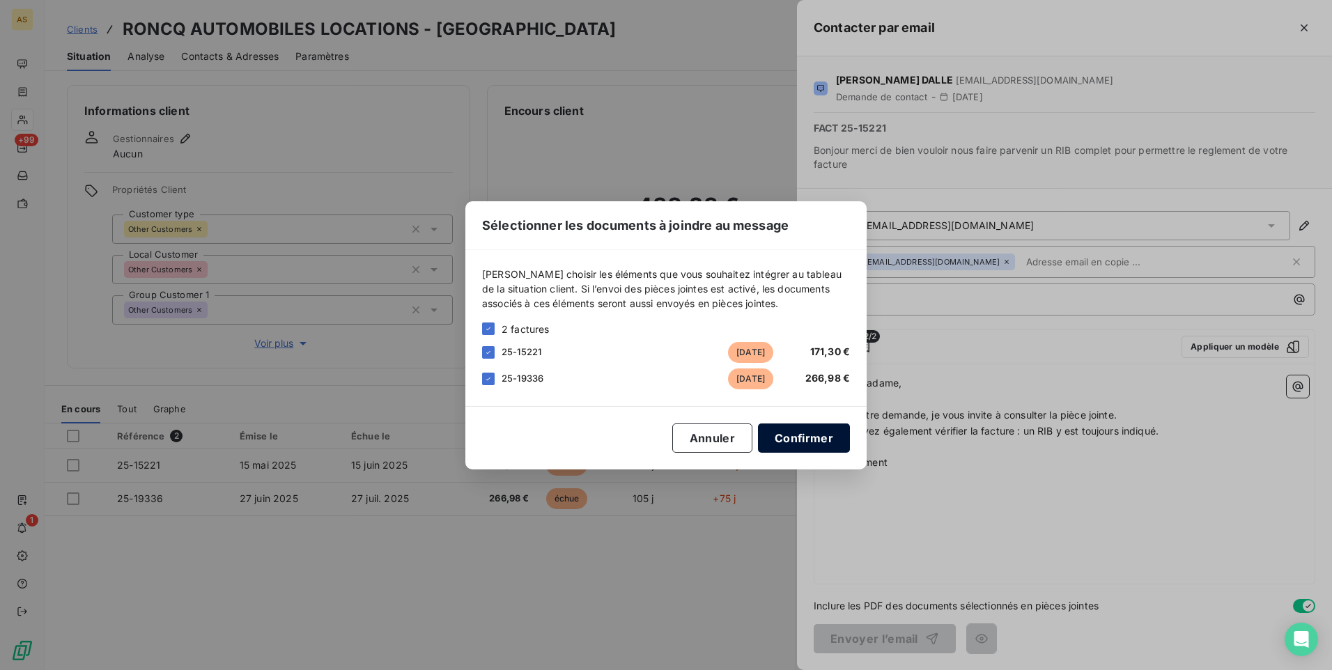
click at [805, 440] on button "Confirmer" at bounding box center [804, 438] width 92 height 29
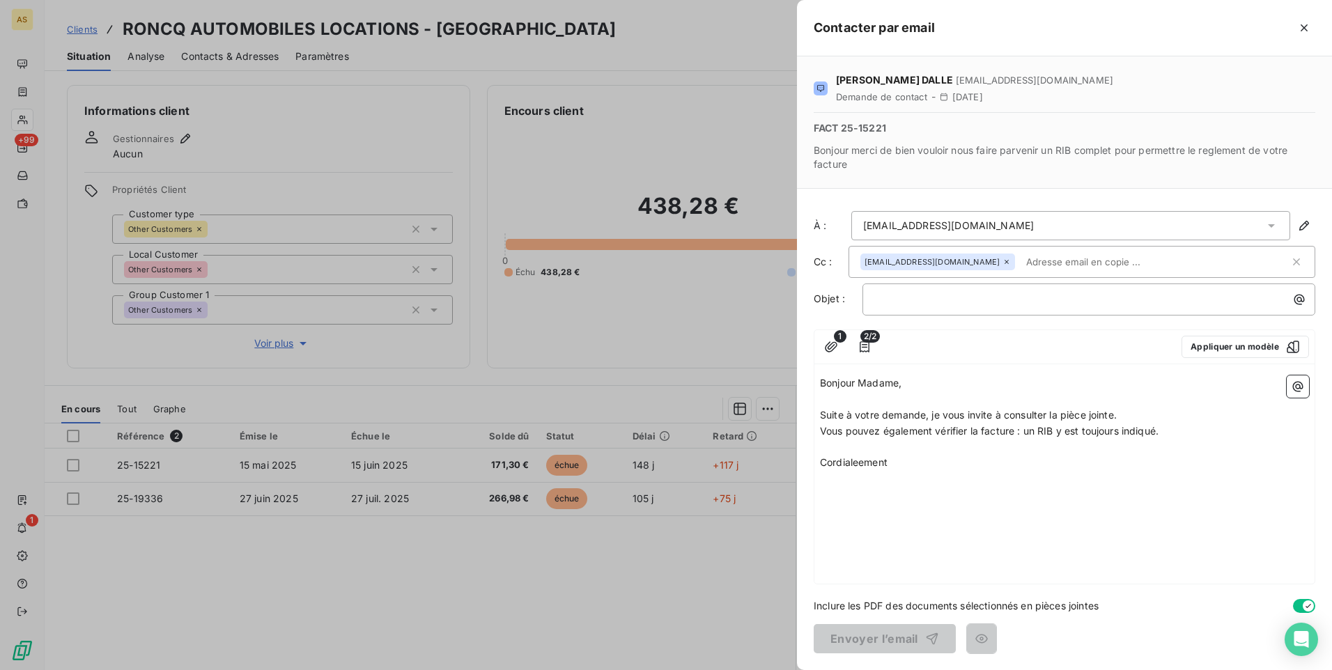
click at [866, 462] on span "Cordialeement" at bounding box center [854, 462] width 68 height 12
drag, startPoint x: 821, startPoint y: 385, endPoint x: 955, endPoint y: 494, distance: 173.4
click at [955, 494] on div "Bonjour Madame, ﻿ Suite à votre demande, je vous invite à consulter la pièce jo…" at bounding box center [1065, 477] width 500 height 214
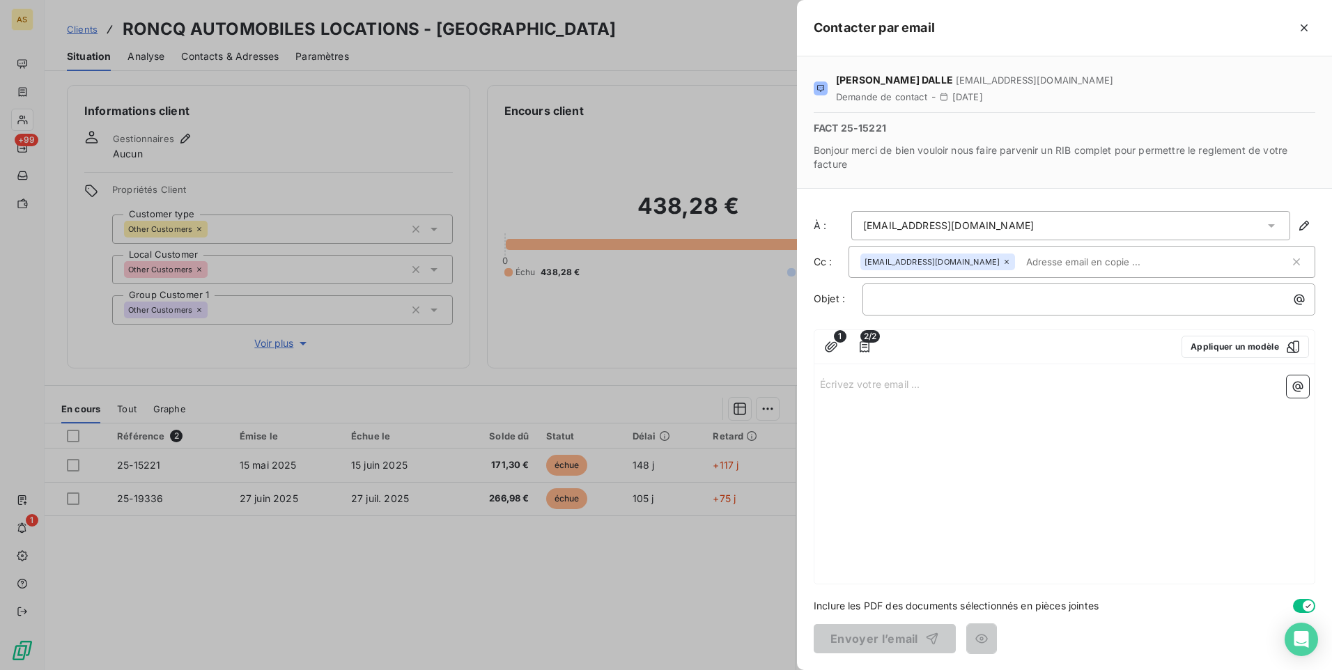
click at [833, 433] on div "Écrivez votre email ... ﻿" at bounding box center [1065, 477] width 500 height 214
click at [1306, 21] on icon "button" at bounding box center [1305, 28] width 14 height 14
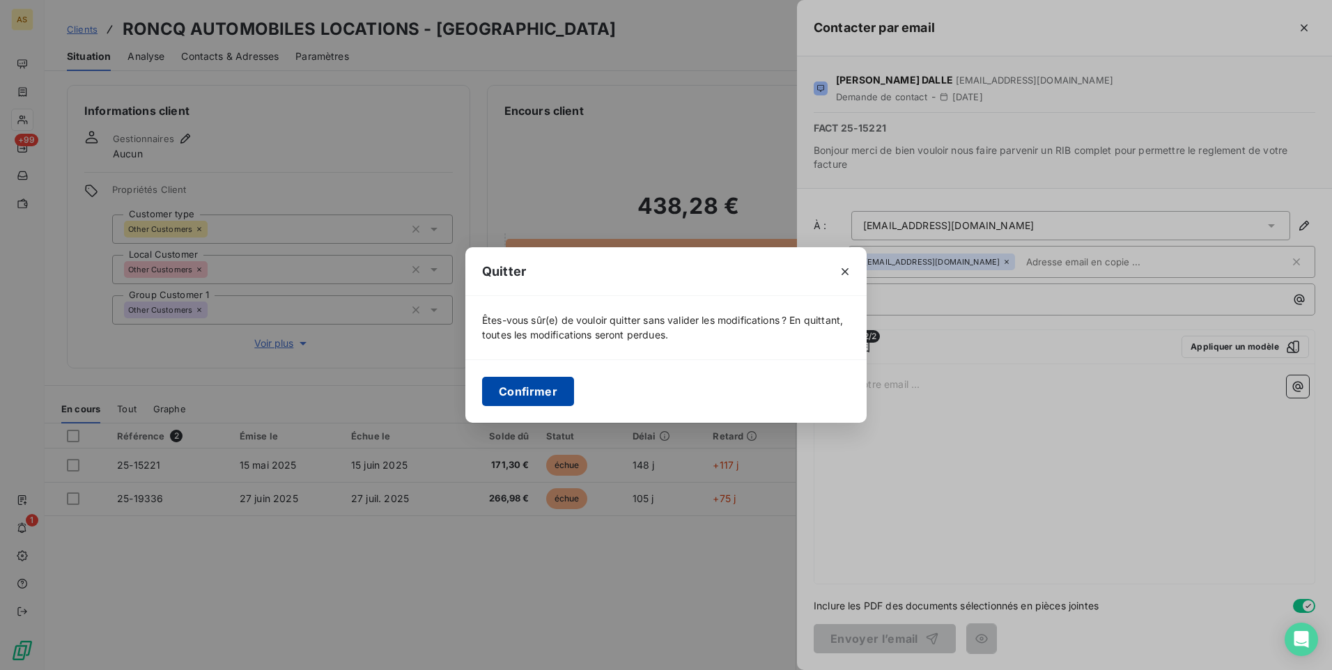
click at [536, 397] on button "Confirmer" at bounding box center [528, 391] width 92 height 29
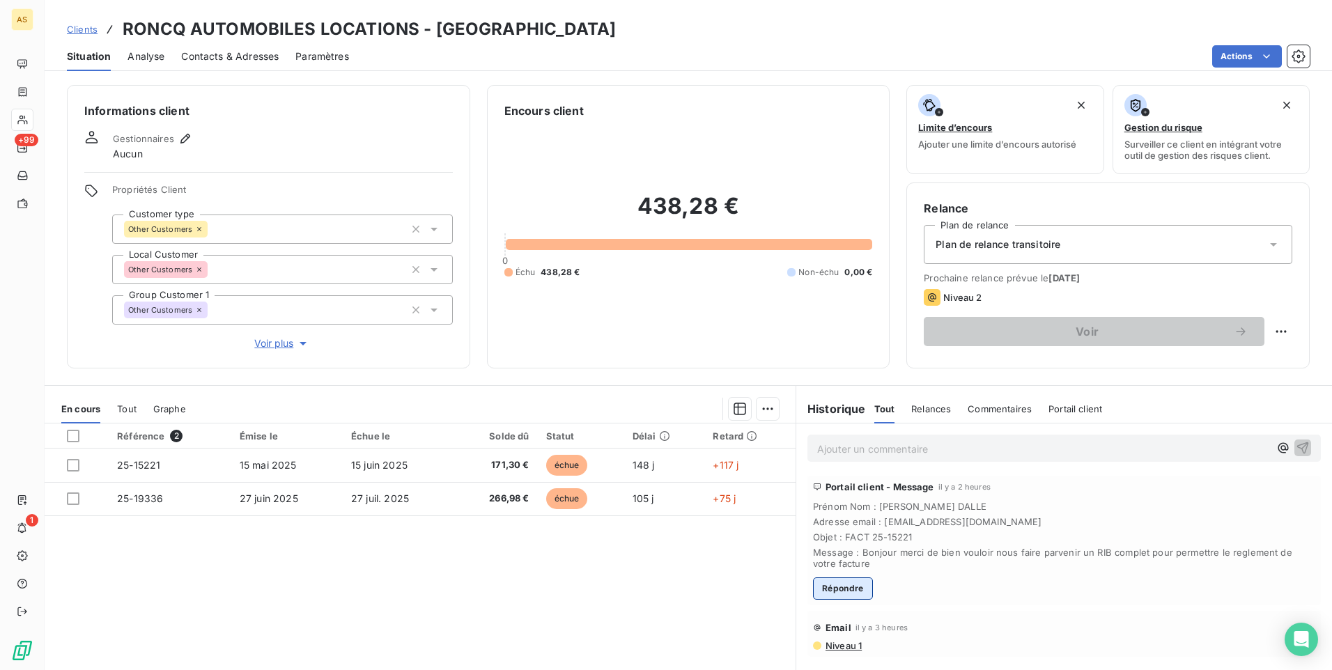
click at [838, 581] on button "Répondre" at bounding box center [843, 589] width 60 height 22
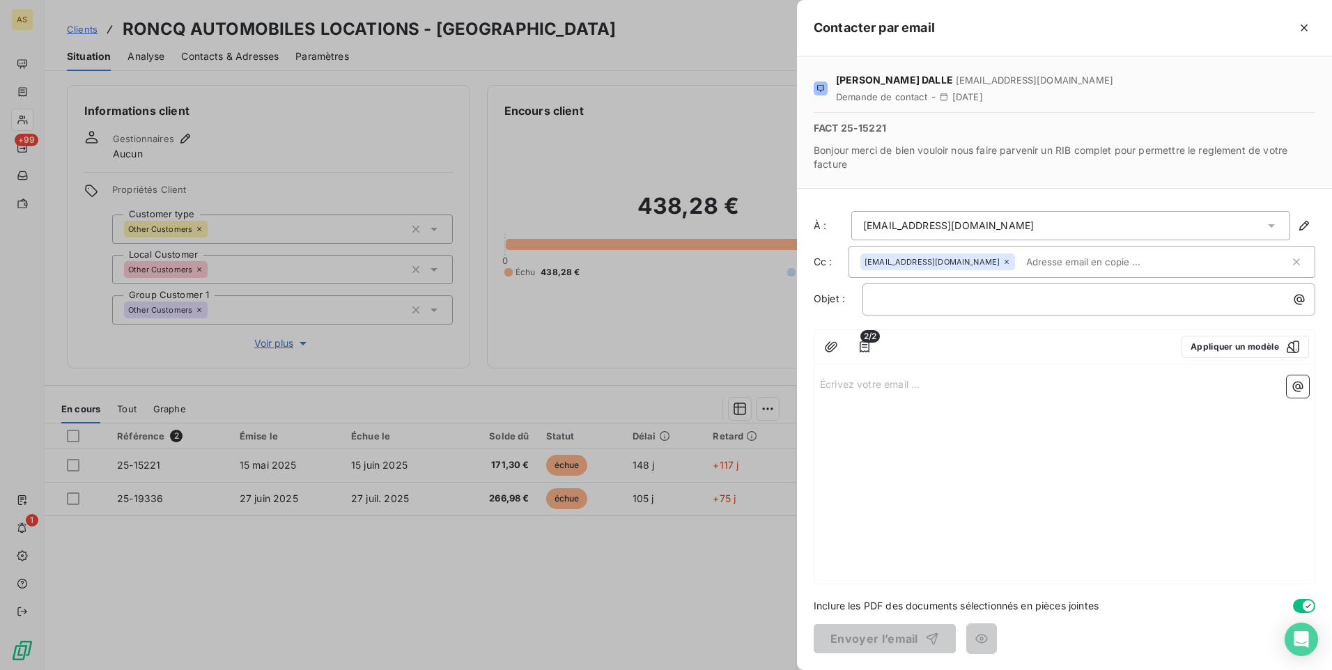
click at [836, 384] on p "Écrivez votre email ... ﻿" at bounding box center [1064, 384] width 489 height 16
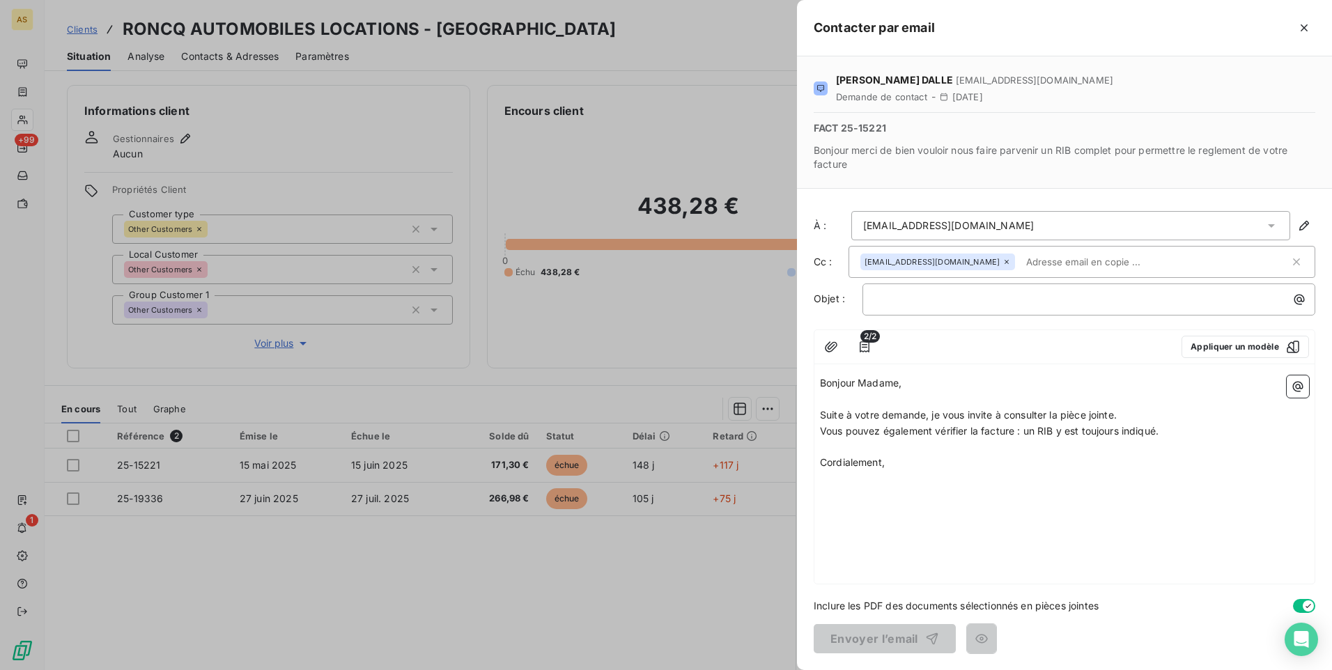
click at [897, 520] on div "Bonjour Madame, ﻿ Suite à votre demande, je vous invite à consulter la pièce jo…" at bounding box center [1065, 477] width 500 height 214
drag, startPoint x: 817, startPoint y: 384, endPoint x: 966, endPoint y: 470, distance: 171.4
click at [966, 468] on div "Bonjour Madame, ﻿ Suite à votre demande, je vous invite à consulter la pièce jo…" at bounding box center [1065, 477] width 500 height 214
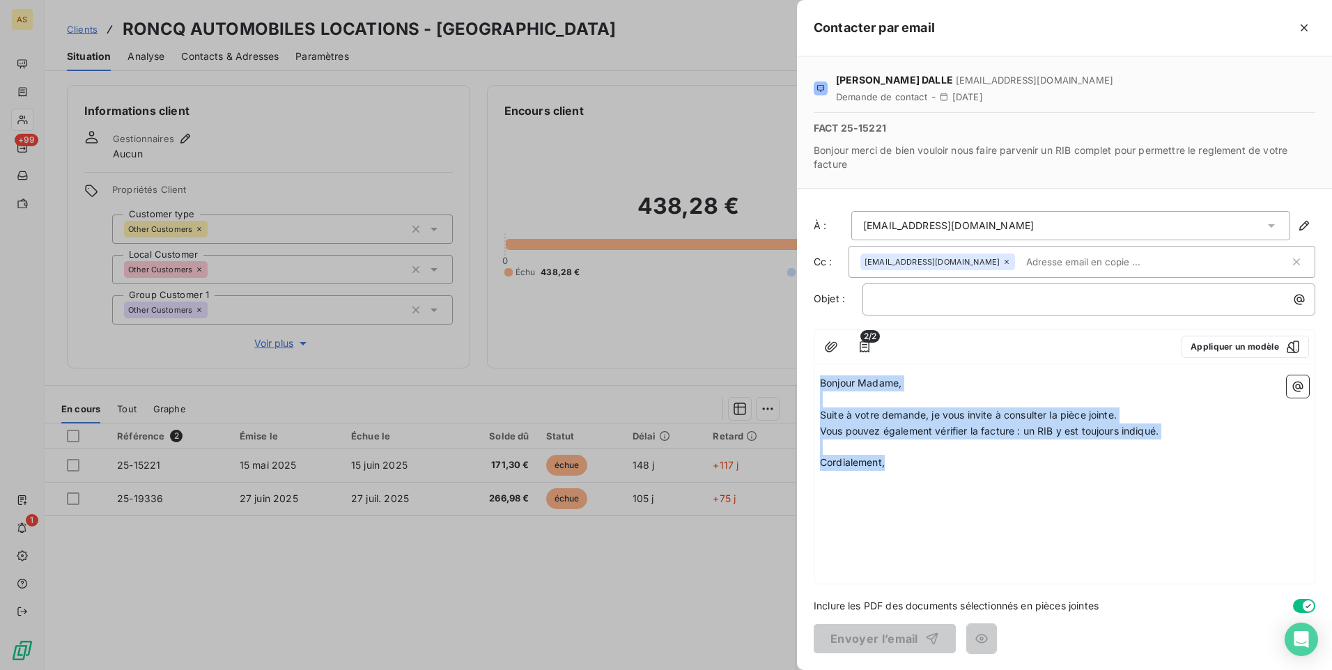
drag, startPoint x: 941, startPoint y: 468, endPoint x: 780, endPoint y: 367, distance: 190.1
click at [780, 670] on div "Contacter par email [PERSON_NAME] [EMAIL_ADDRESS][DOMAIN_NAME] Demande de conta…" at bounding box center [666, 670] width 1332 height 0
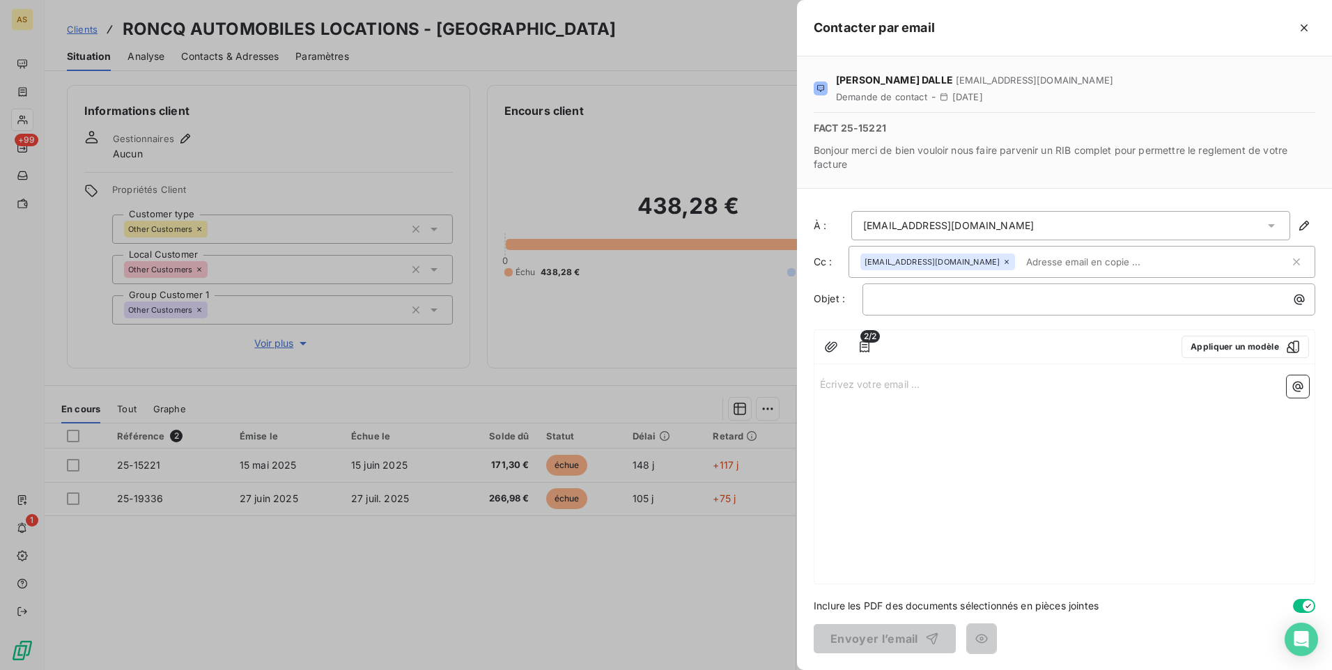
click at [711, 298] on div at bounding box center [666, 335] width 1332 height 670
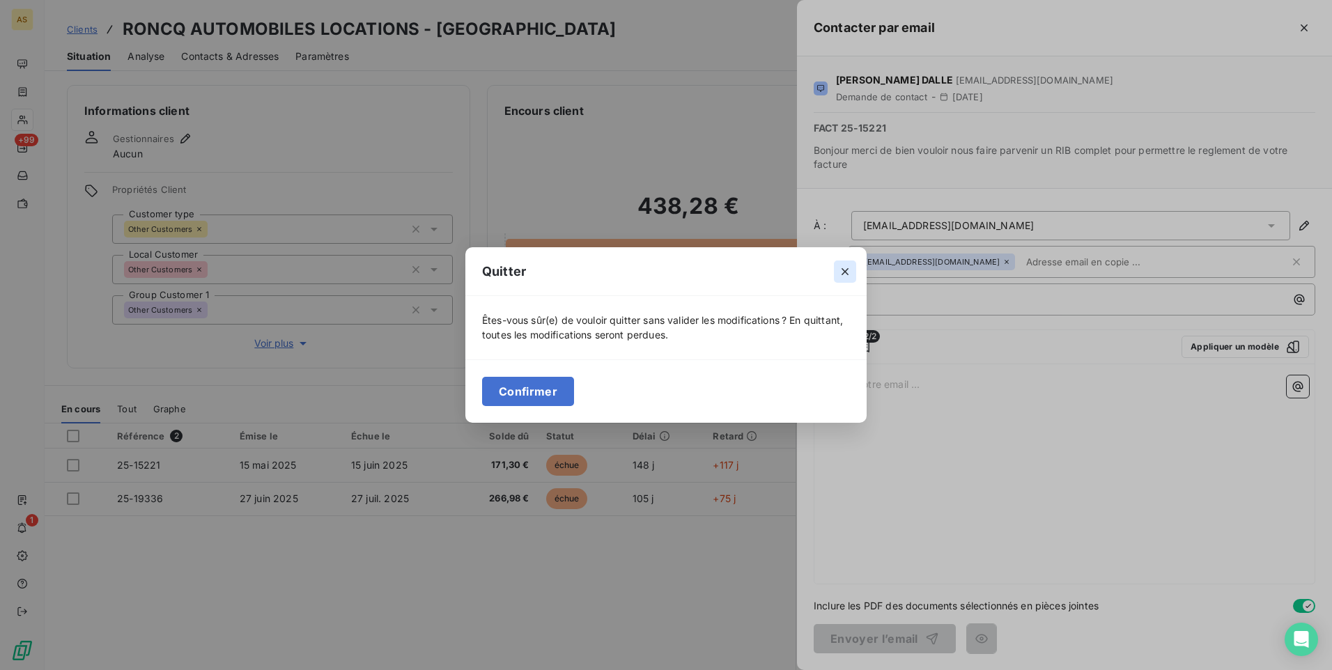
click at [845, 269] on icon "button" at bounding box center [845, 272] width 14 height 14
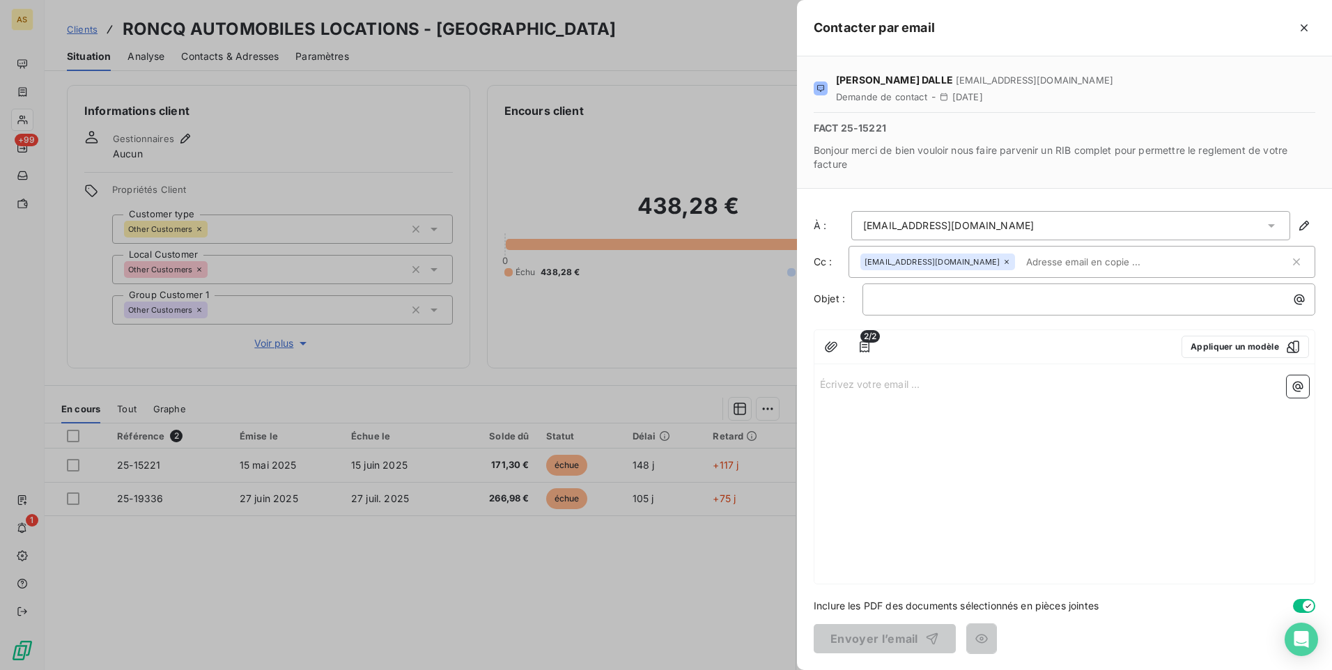
click at [790, 321] on div at bounding box center [666, 335] width 1332 height 670
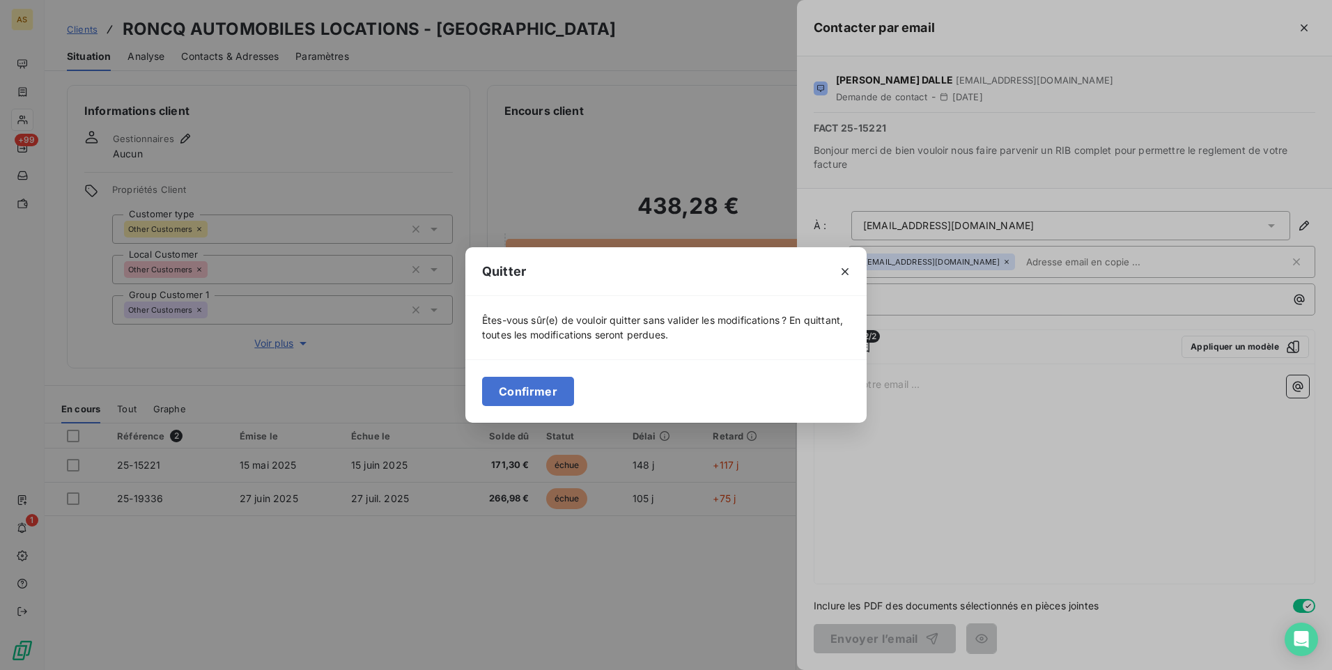
click at [857, 270] on div at bounding box center [845, 271] width 43 height 48
click at [845, 275] on icon "button" at bounding box center [845, 272] width 14 height 14
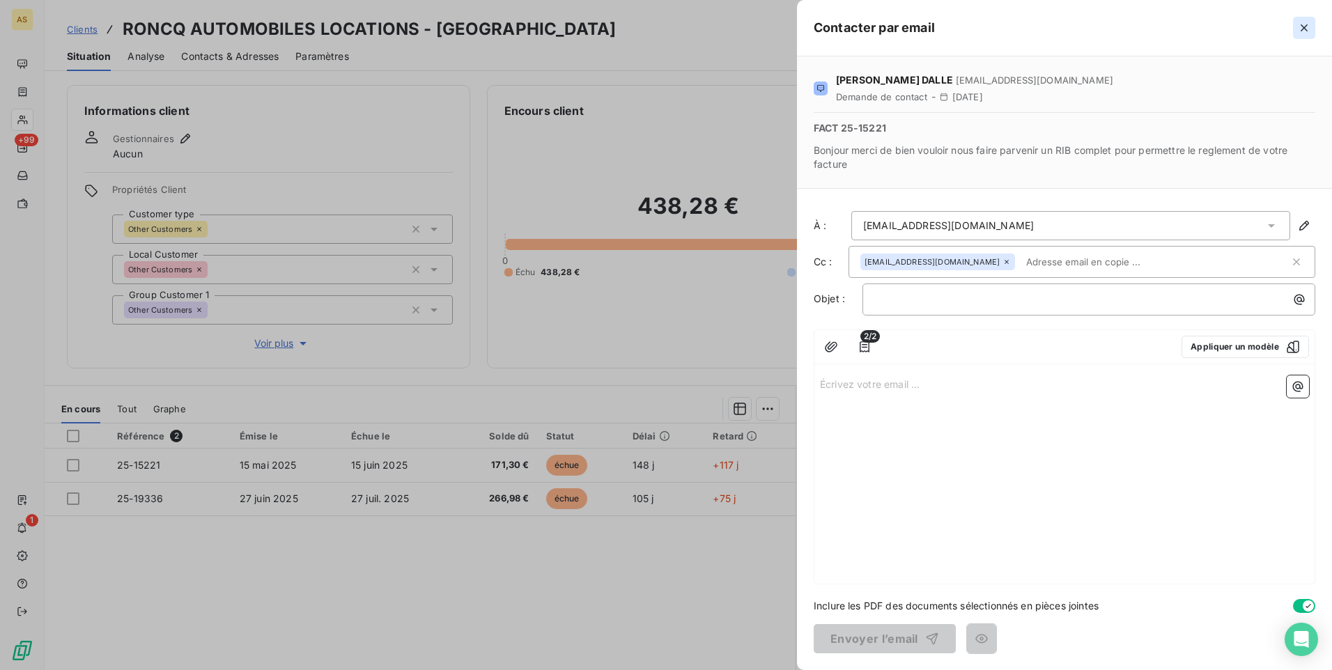
click at [1303, 22] on icon "button" at bounding box center [1305, 28] width 14 height 14
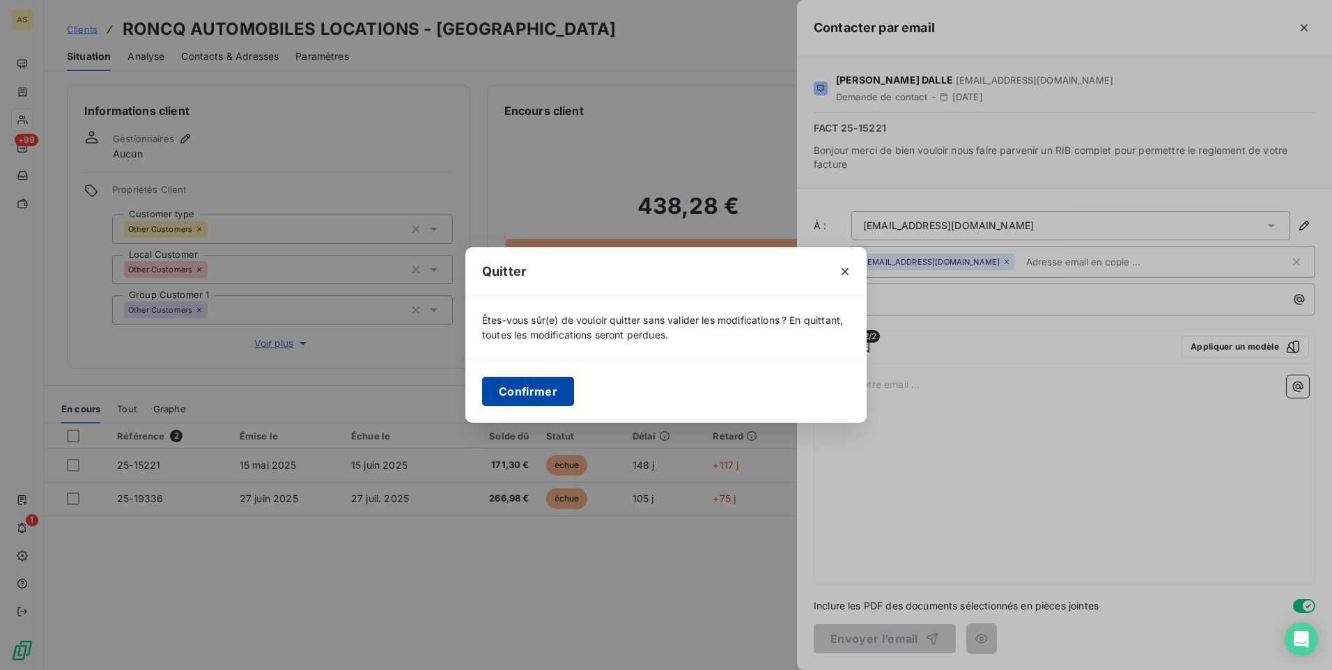
click at [564, 393] on button "Confirmer" at bounding box center [528, 391] width 92 height 29
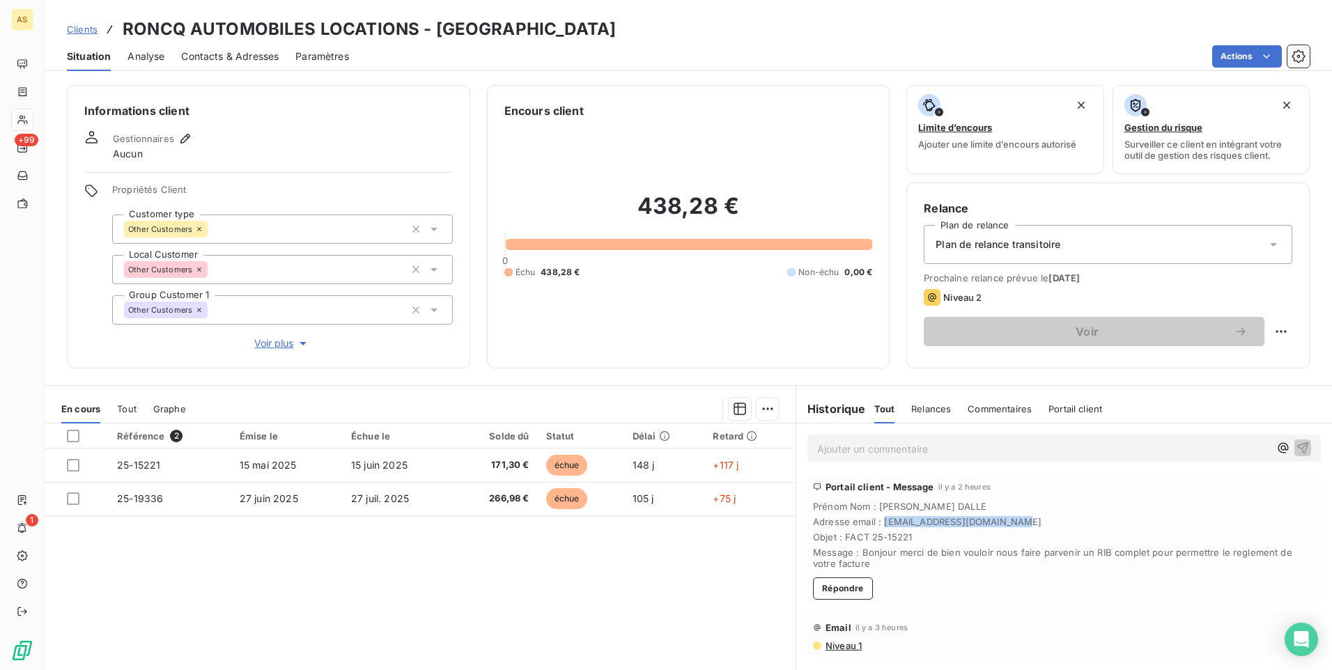
drag, startPoint x: 1036, startPoint y: 516, endPoint x: 877, endPoint y: 525, distance: 159.1
click at [877, 525] on span "Adresse email : [EMAIL_ADDRESS][DOMAIN_NAME]" at bounding box center [1064, 521] width 502 height 11
drag, startPoint x: 877, startPoint y: 525, endPoint x: 886, endPoint y: 525, distance: 8.4
copy span "[EMAIL_ADDRESS][DOMAIN_NAME]"
click at [991, 525] on span "Adresse email : [EMAIL_ADDRESS][DOMAIN_NAME]" at bounding box center [1064, 521] width 502 height 11
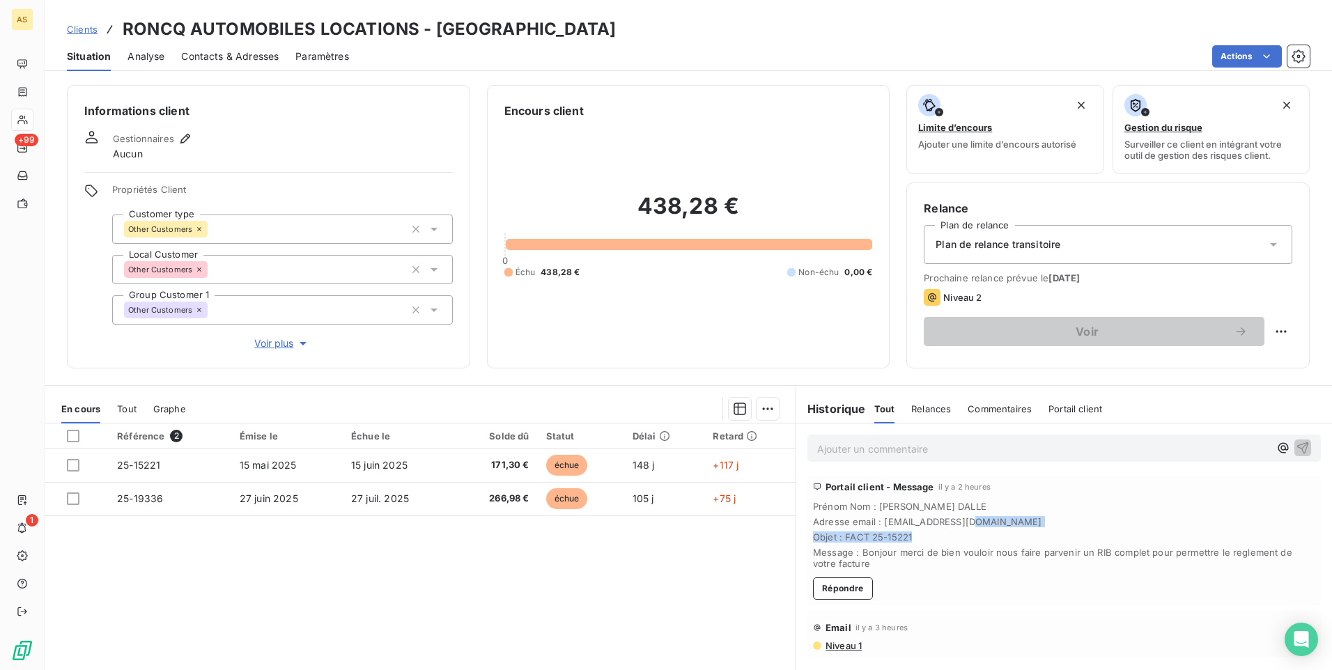
drag, startPoint x: 1065, startPoint y: 527, endPoint x: 1016, endPoint y: 513, distance: 51.4
click at [1006, 514] on div "Prénom Nom : [PERSON_NAME] Adresse email : [EMAIL_ADDRESS][DOMAIN_NAME] Objet :…" at bounding box center [1064, 535] width 502 height 68
drag, startPoint x: 1016, startPoint y: 513, endPoint x: 1134, endPoint y: 511, distance: 117.8
click at [1135, 511] on span "Prénom Nom : [PERSON_NAME]" at bounding box center [1064, 506] width 502 height 11
drag, startPoint x: 1043, startPoint y: 518, endPoint x: 879, endPoint y: 523, distance: 163.8
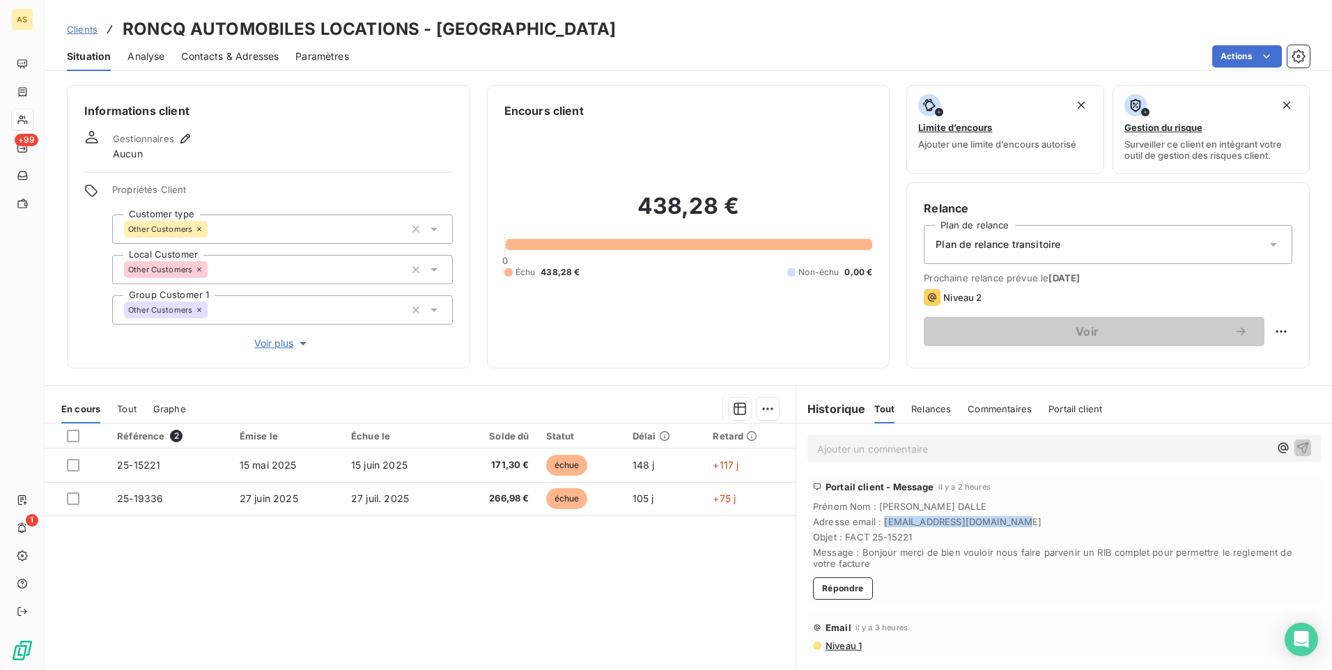
click at [879, 523] on span "Adresse email : [EMAIL_ADDRESS][DOMAIN_NAME]" at bounding box center [1064, 521] width 502 height 11
copy span "[EMAIL_ADDRESS][DOMAIN_NAME]"
click at [238, 54] on span "Contacts & Adresses" at bounding box center [230, 56] width 98 height 14
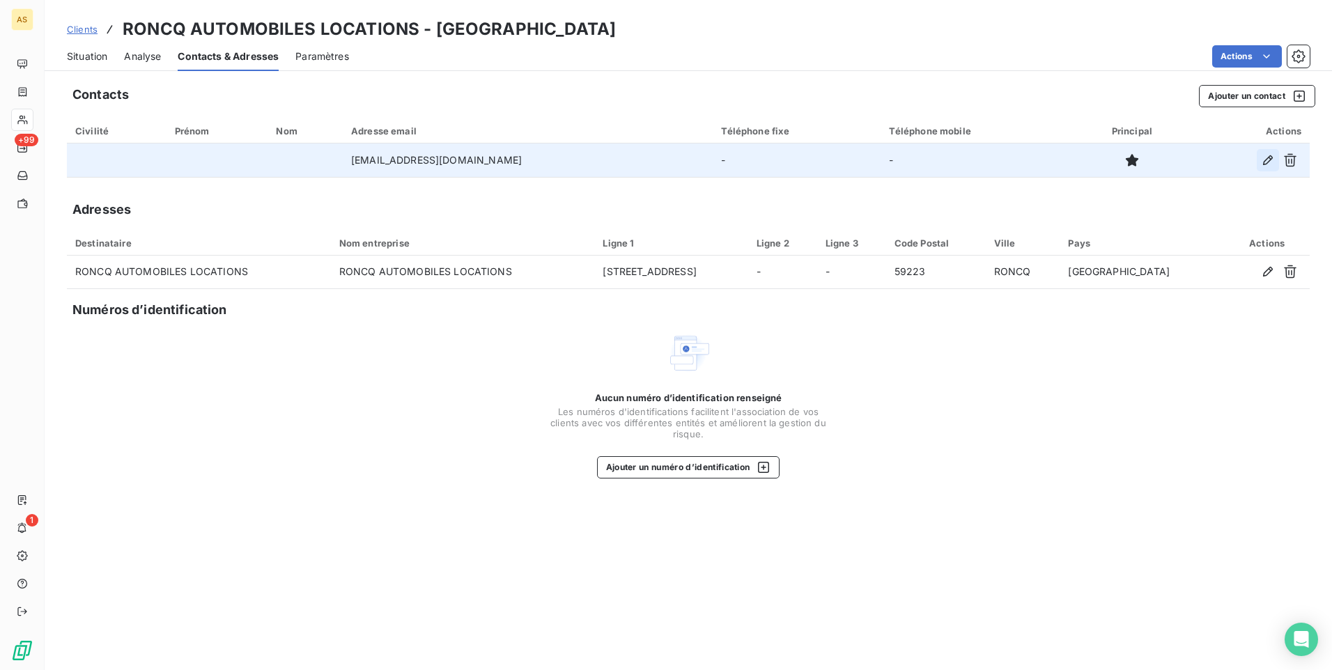
click at [1268, 162] on icon "button" at bounding box center [1268, 160] width 14 height 14
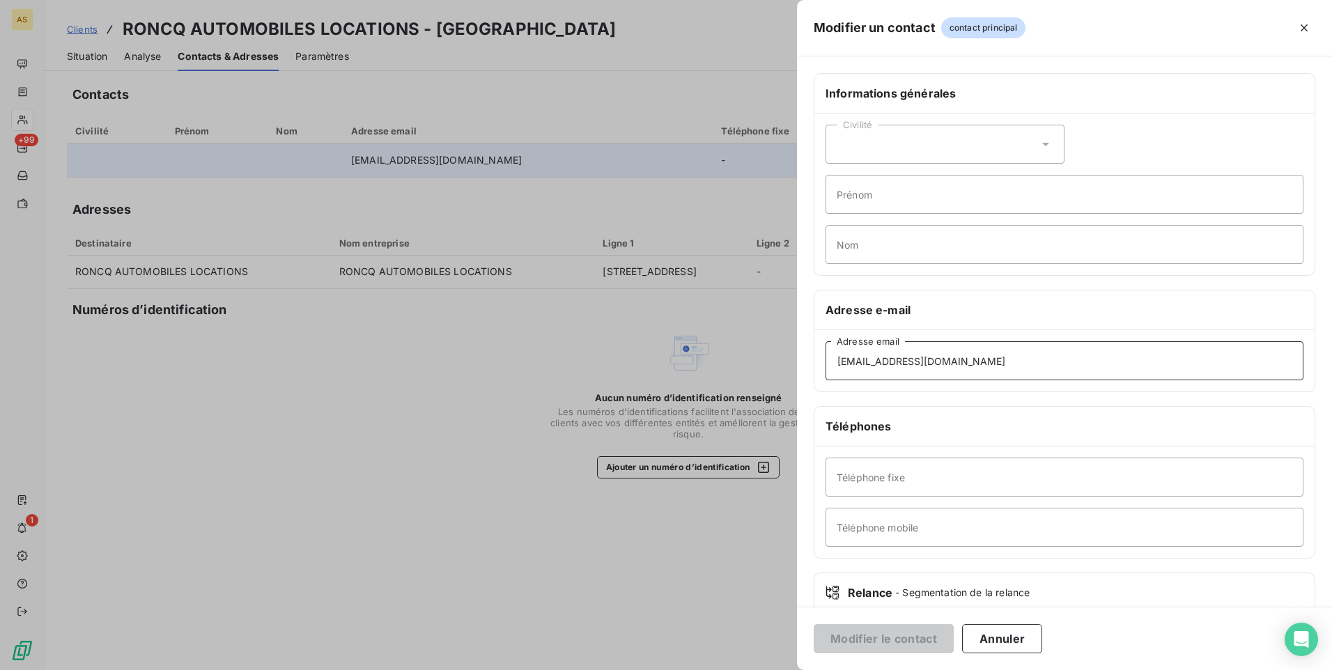
drag, startPoint x: 993, startPoint y: 365, endPoint x: 831, endPoint y: 353, distance: 162.8
click at [831, 353] on input "[EMAIL_ADDRESS][DOMAIN_NAME]" at bounding box center [1065, 360] width 478 height 39
